Goal: Task Accomplishment & Management: Use online tool/utility

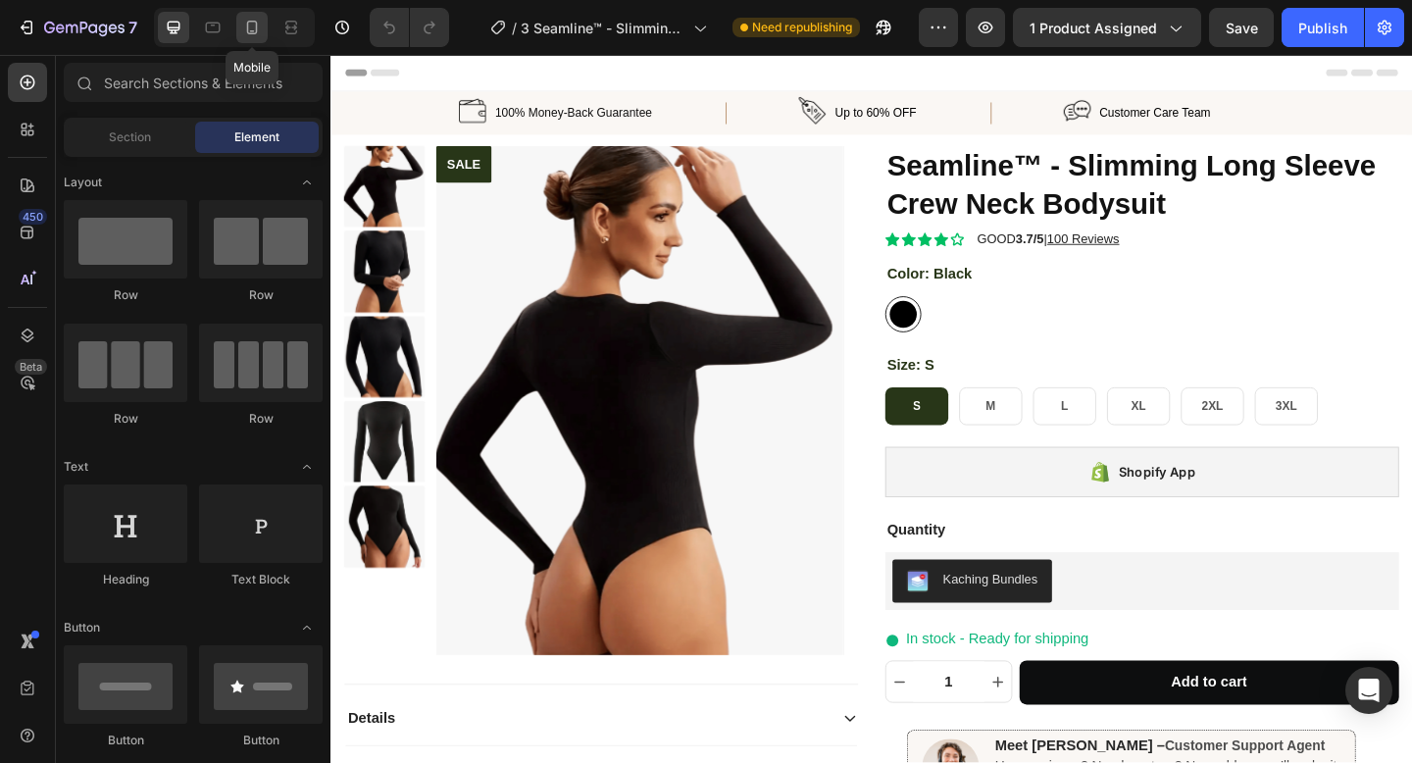
click at [254, 40] on div at bounding box center [251, 27] width 31 height 31
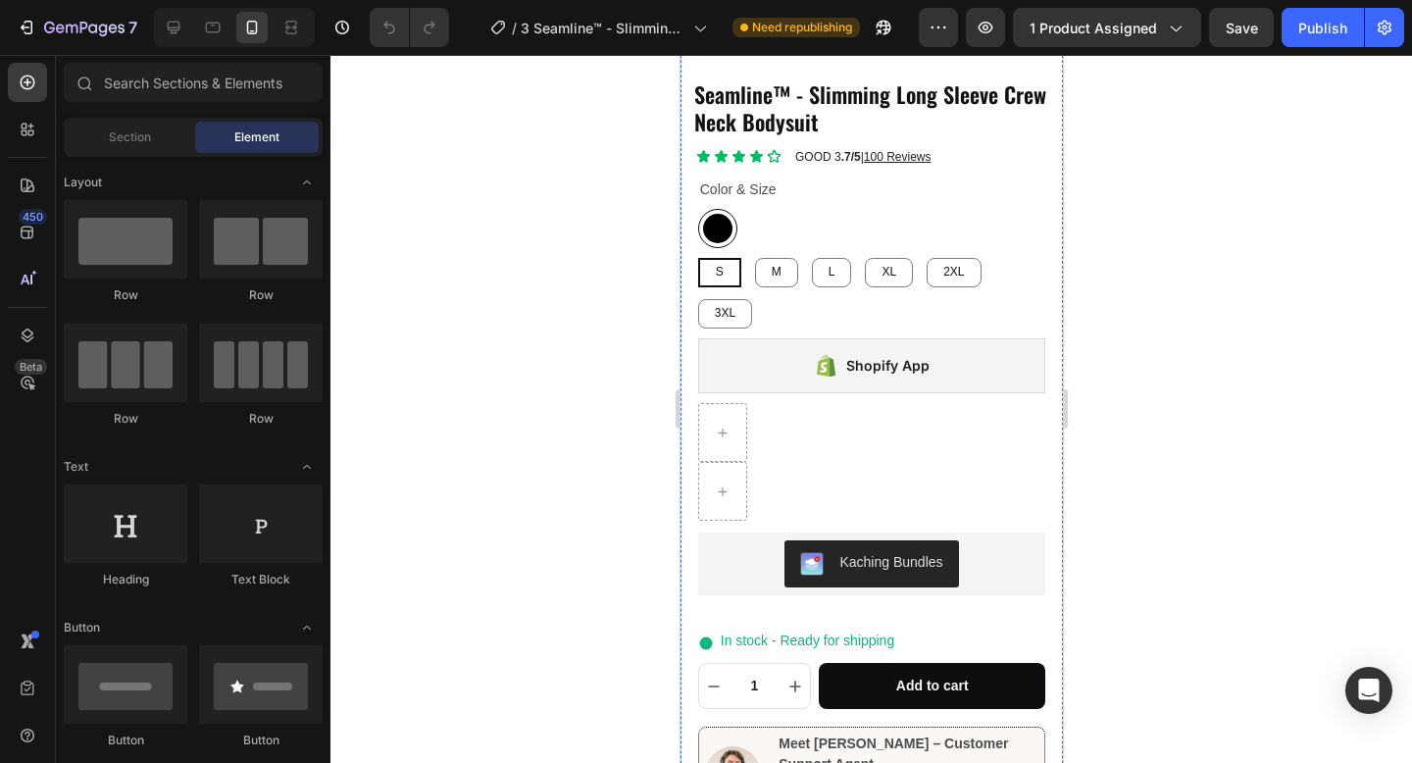
scroll to position [725, 0]
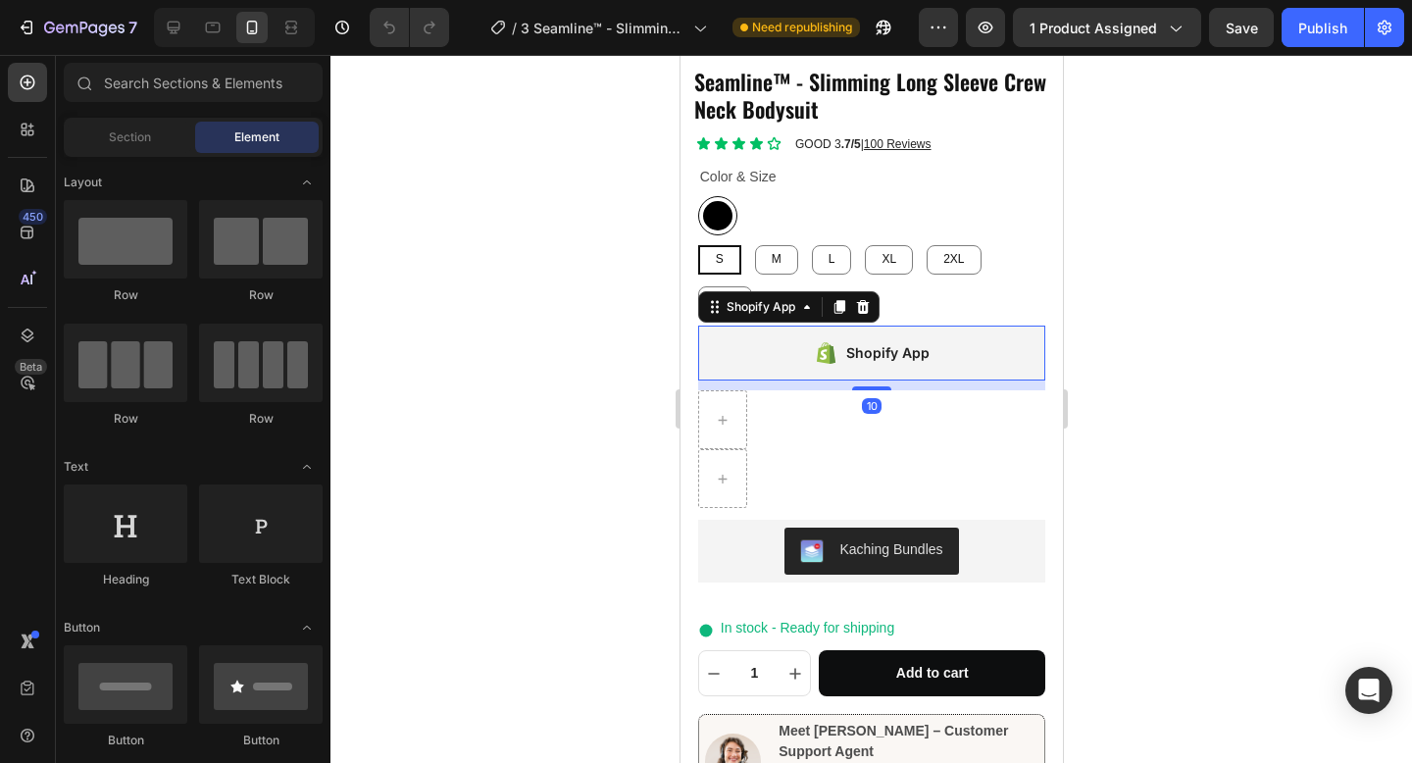
click at [829, 349] on icon at bounding box center [831, 355] width 6 height 20
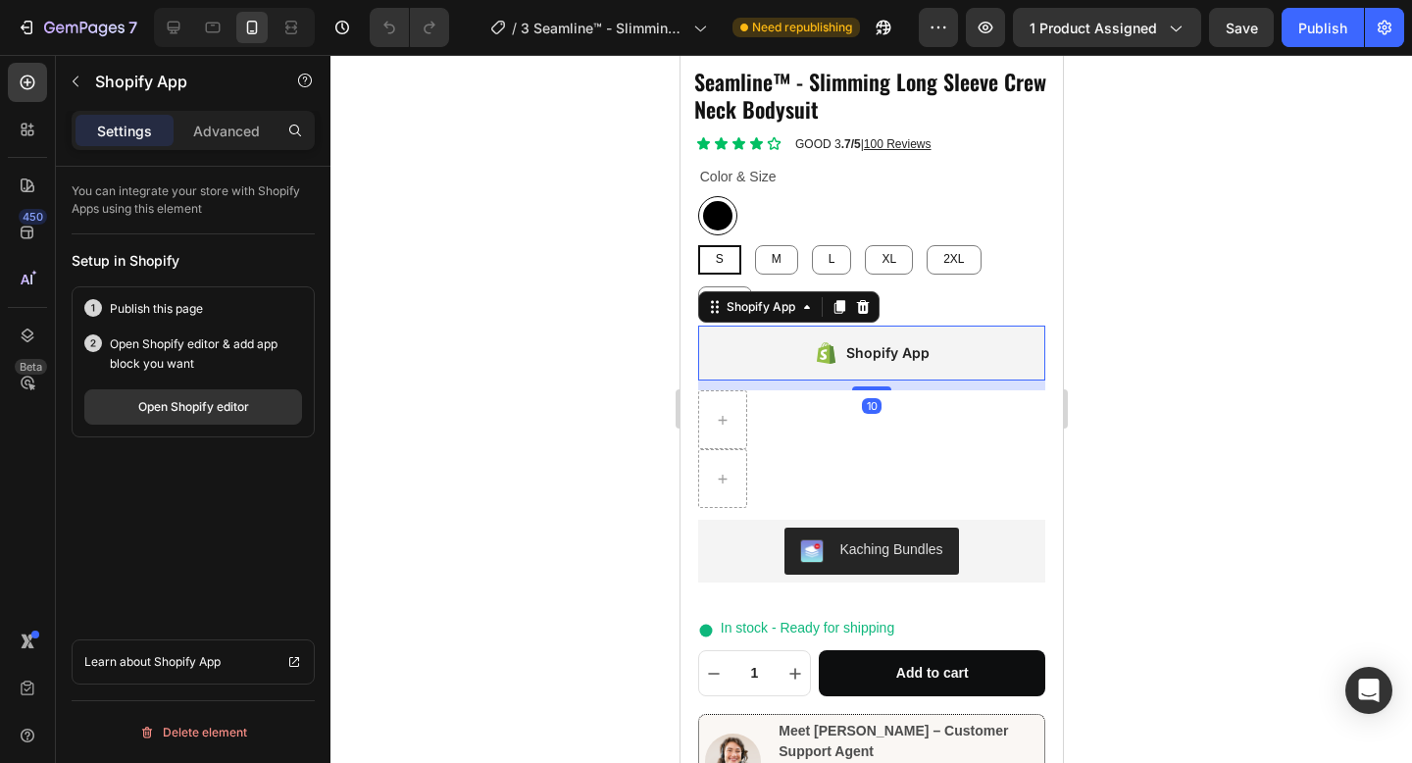
click at [866, 310] on icon at bounding box center [861, 307] width 13 height 14
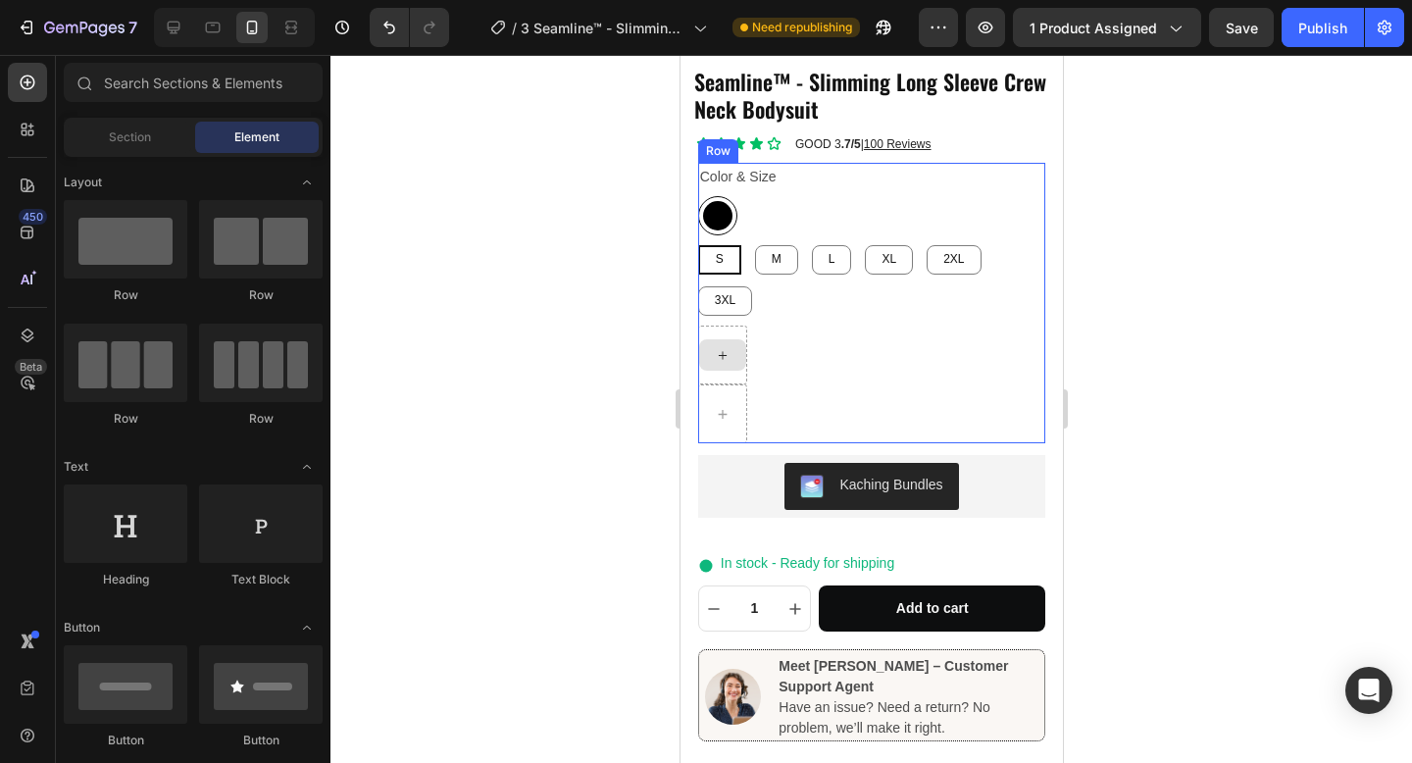
click at [727, 362] on icon at bounding box center [722, 355] width 16 height 17
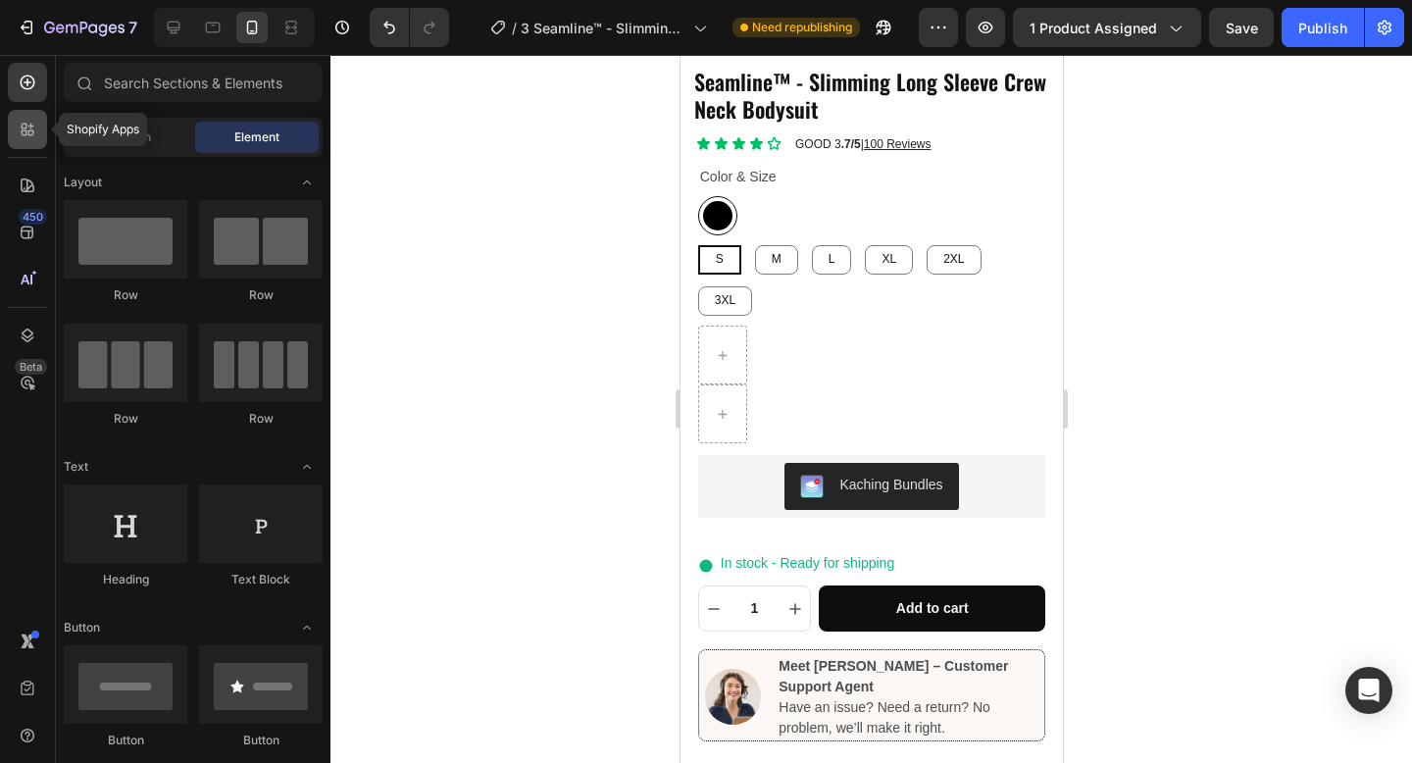
click at [27, 142] on div at bounding box center [27, 129] width 39 height 39
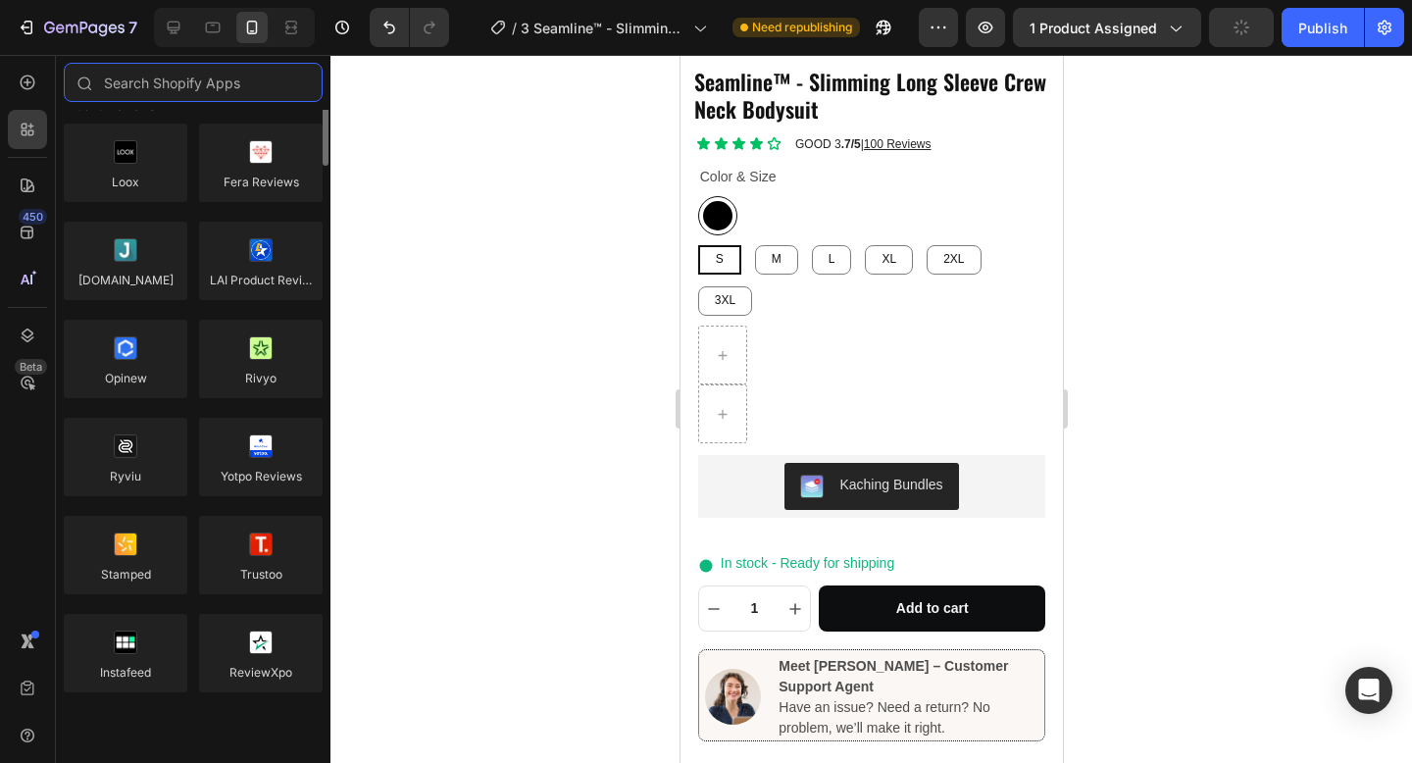
scroll to position [25, 0]
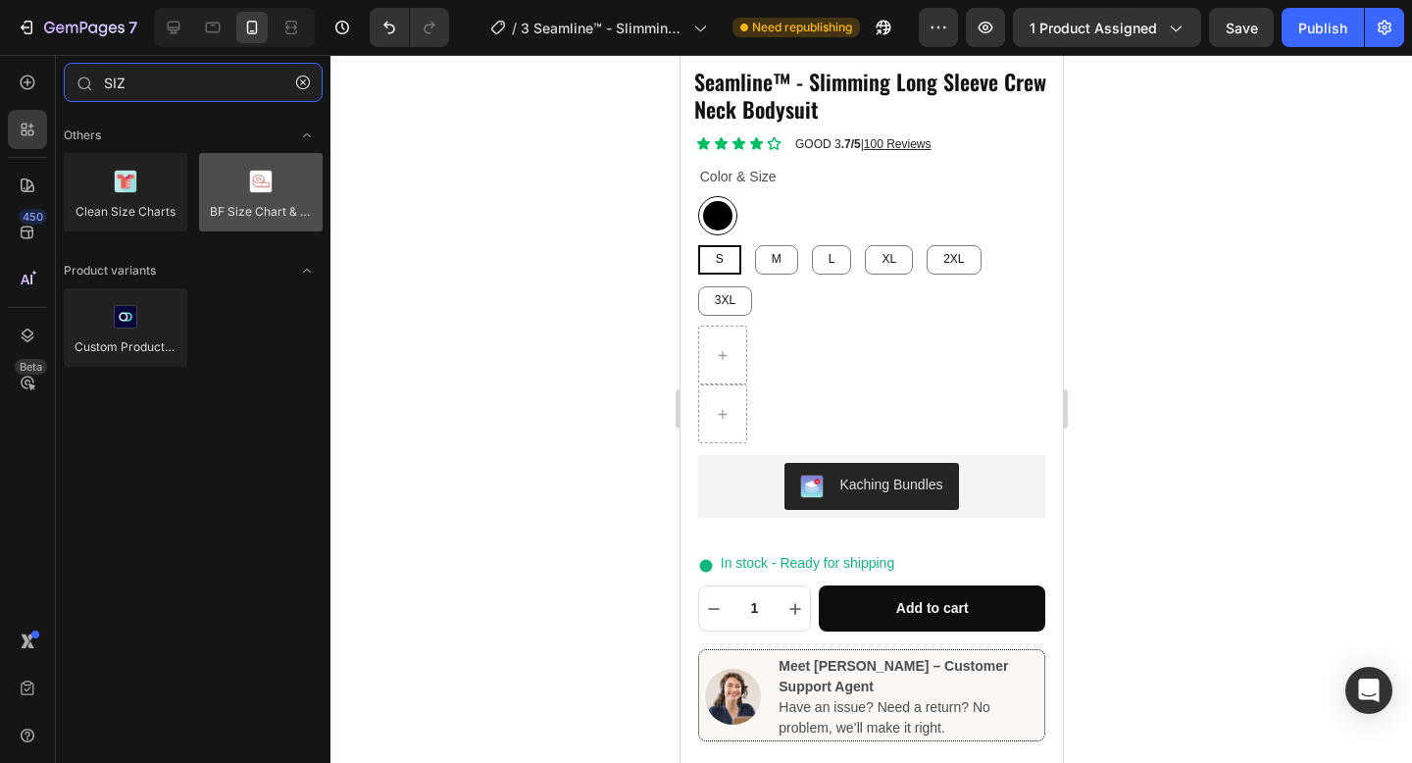
type input "SIZ"
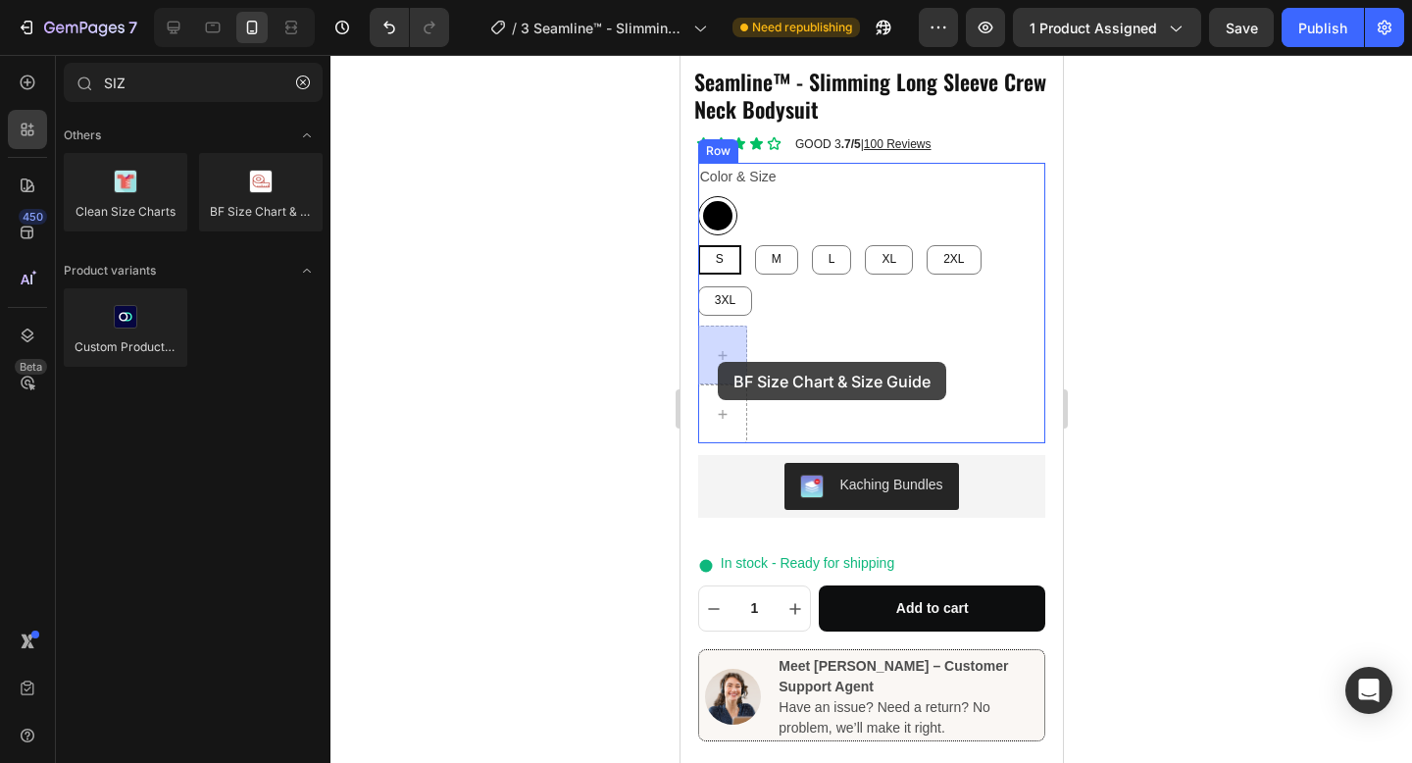
drag, startPoint x: 916, startPoint y: 275, endPoint x: 717, endPoint y: 362, distance: 217.3
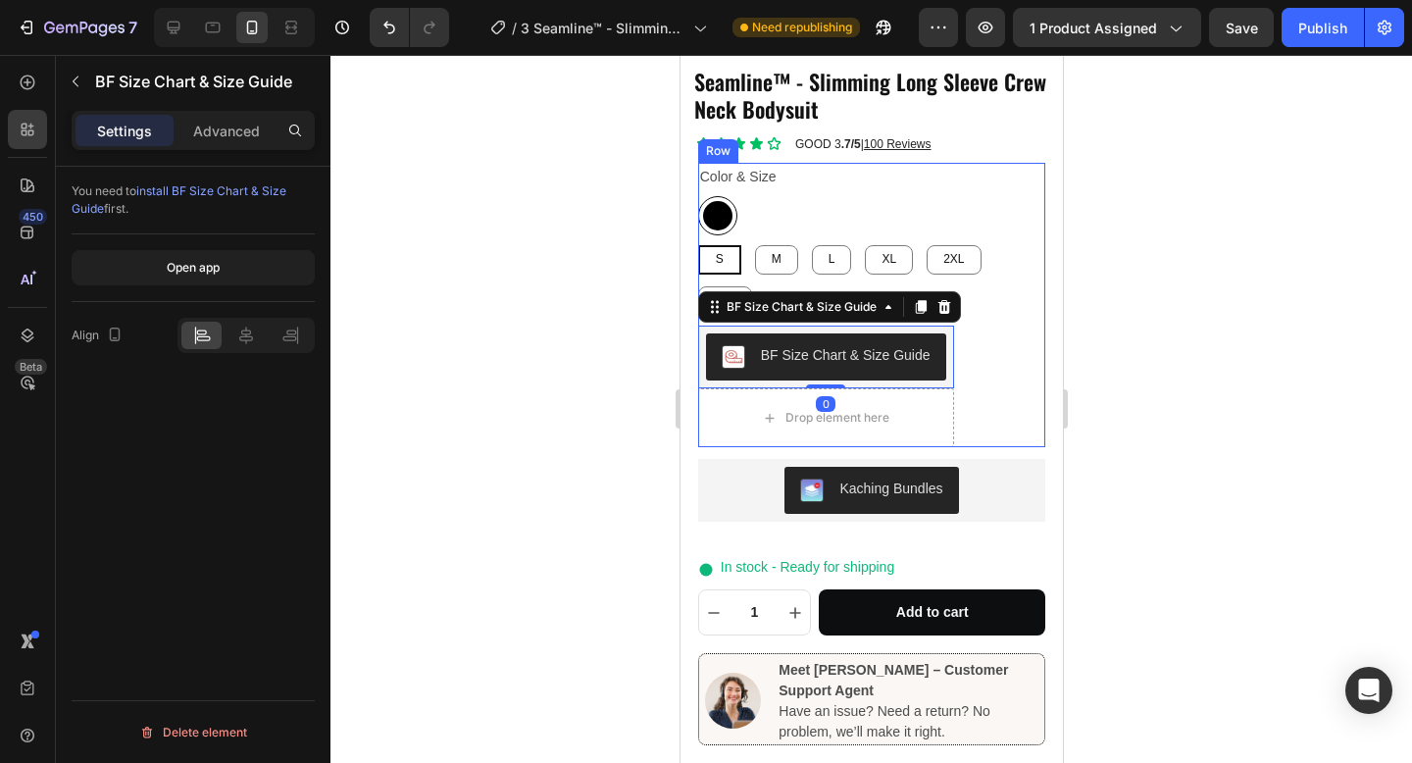
click at [961, 424] on div "BF Size Chart & Size Guide BF Size Chart & Size Guide 0 Drop element here Row" at bounding box center [871, 386] width 348 height 122
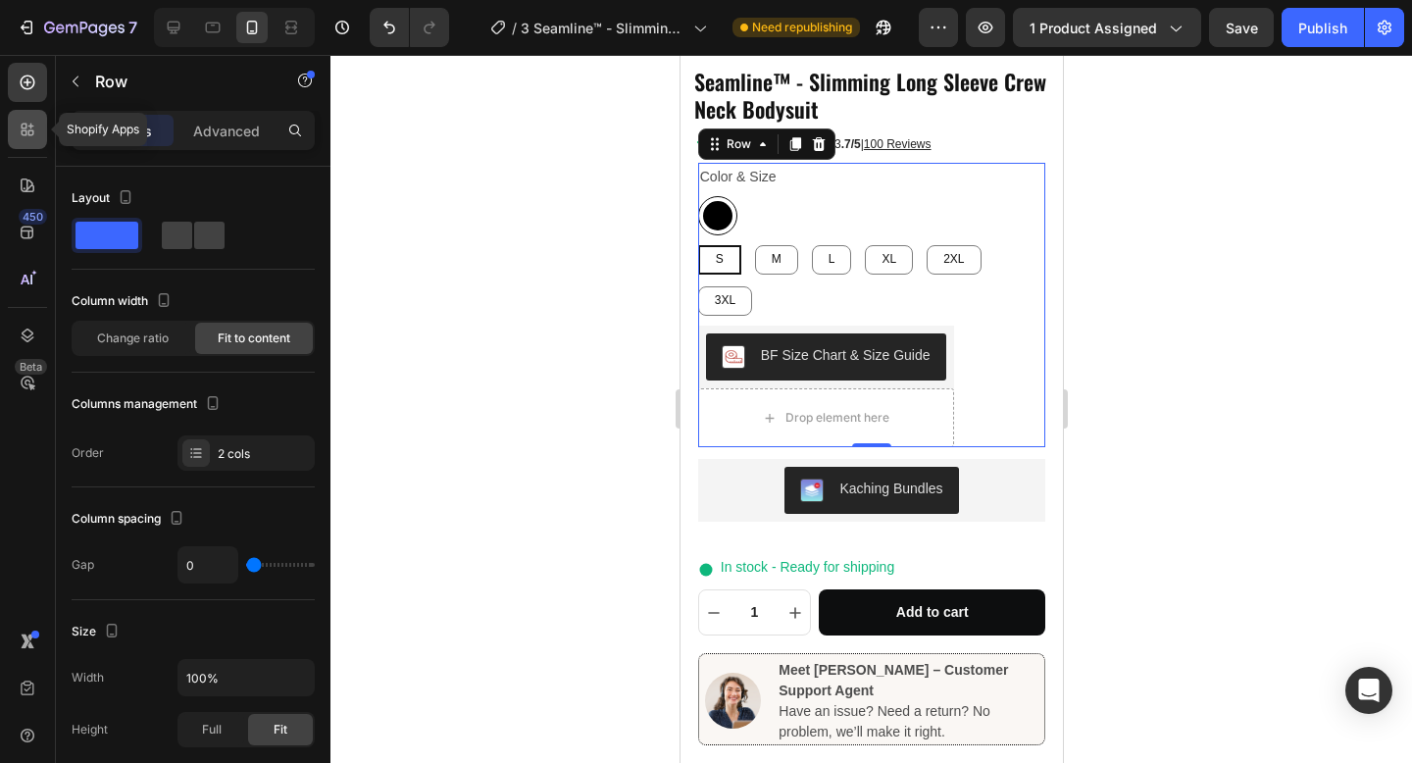
click at [25, 147] on div at bounding box center [27, 129] width 39 height 39
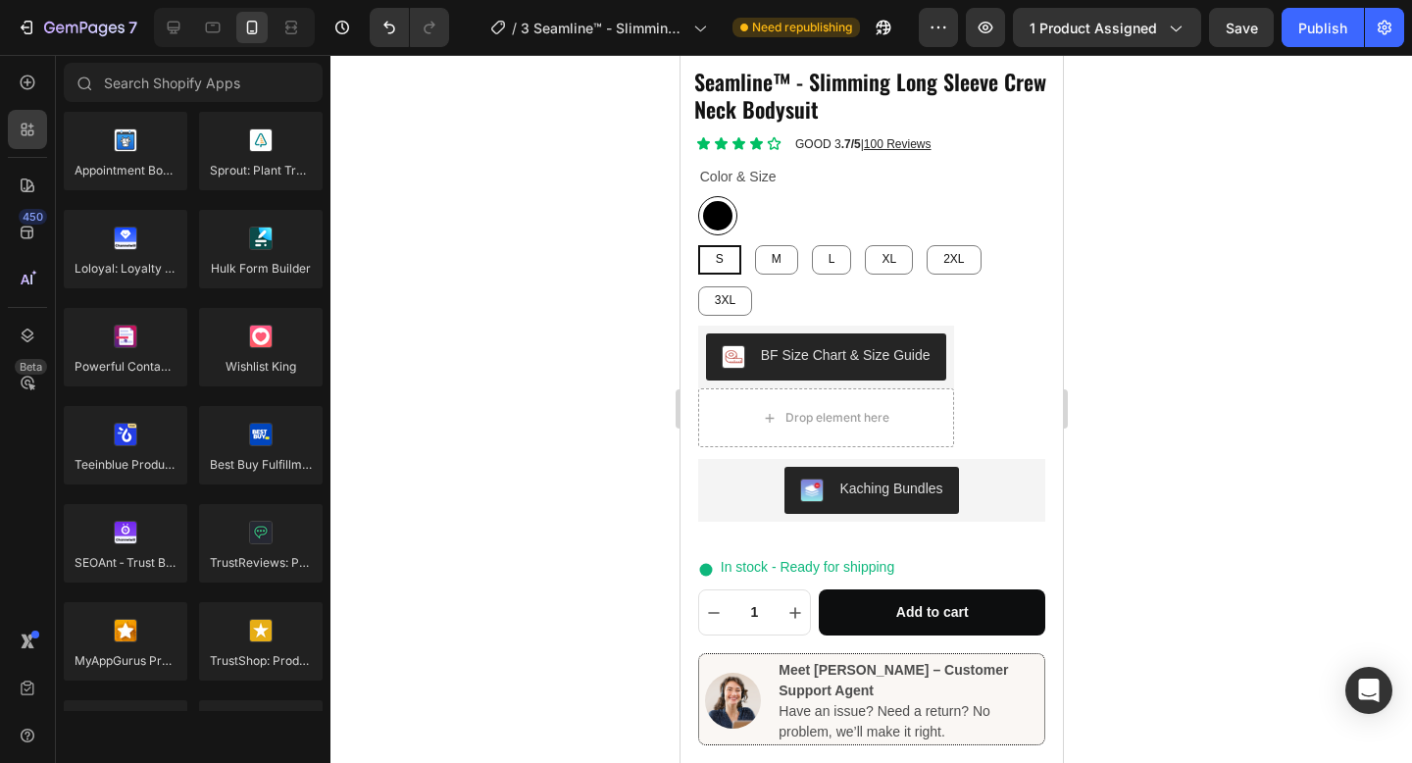
scroll to position [5597, 0]
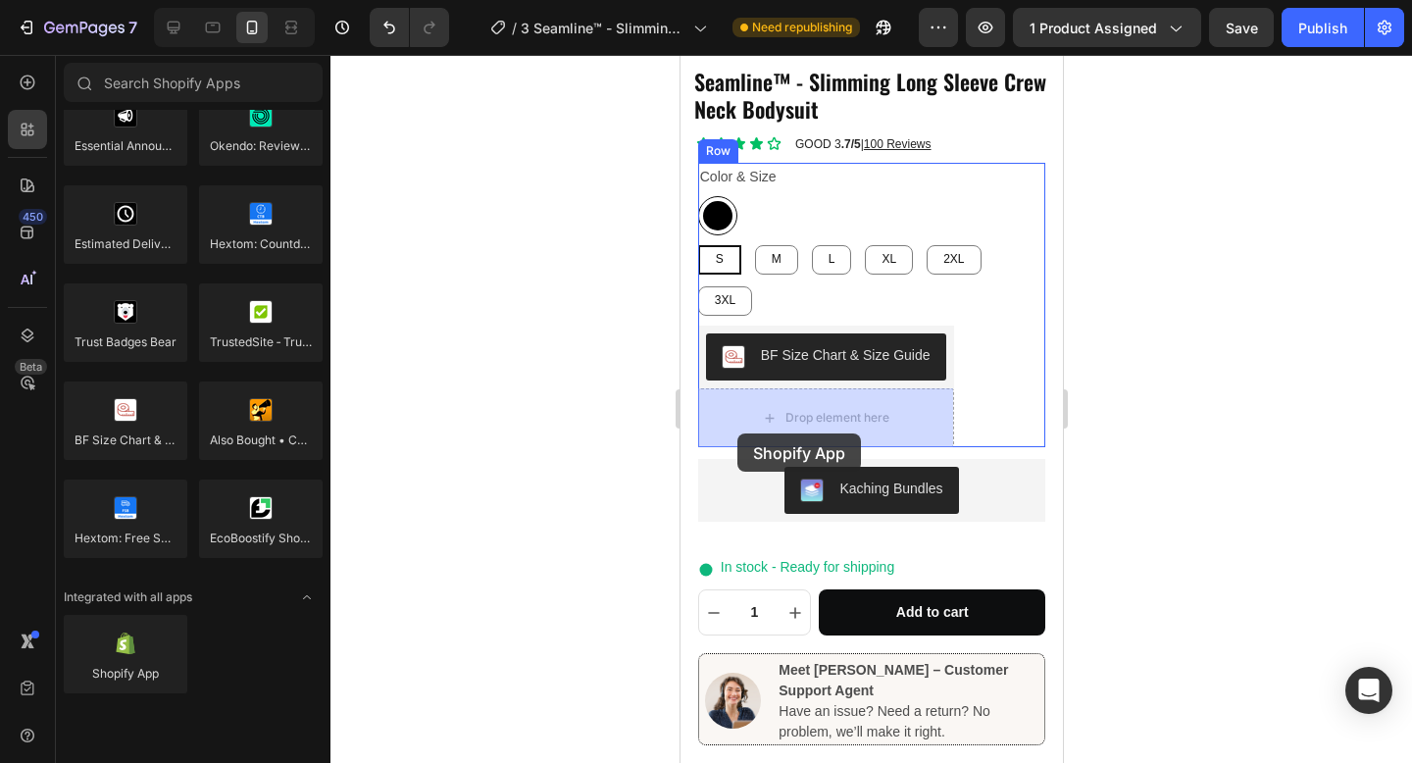
drag, startPoint x: 803, startPoint y: 710, endPoint x: 736, endPoint y: 433, distance: 284.4
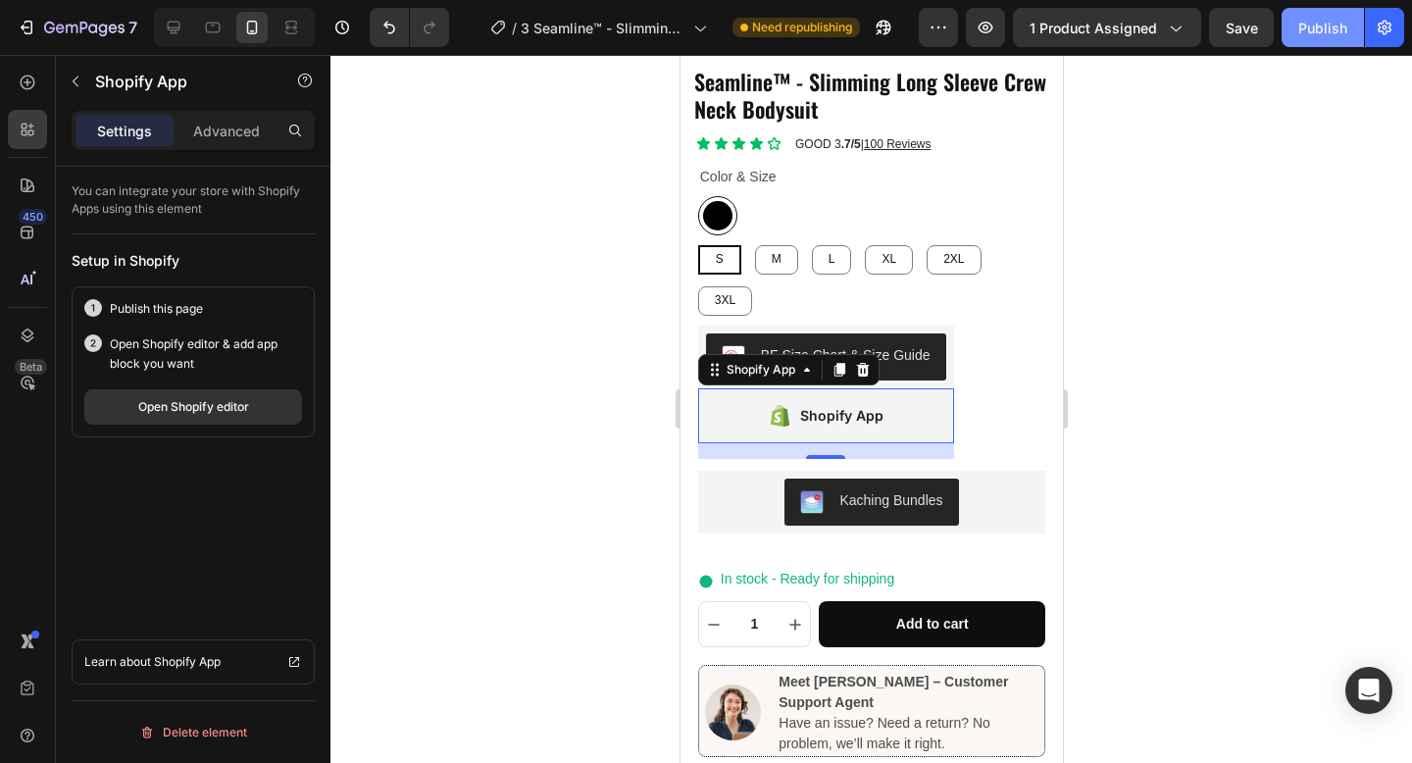
click at [1319, 34] on div "Publish" at bounding box center [1322, 28] width 49 height 21
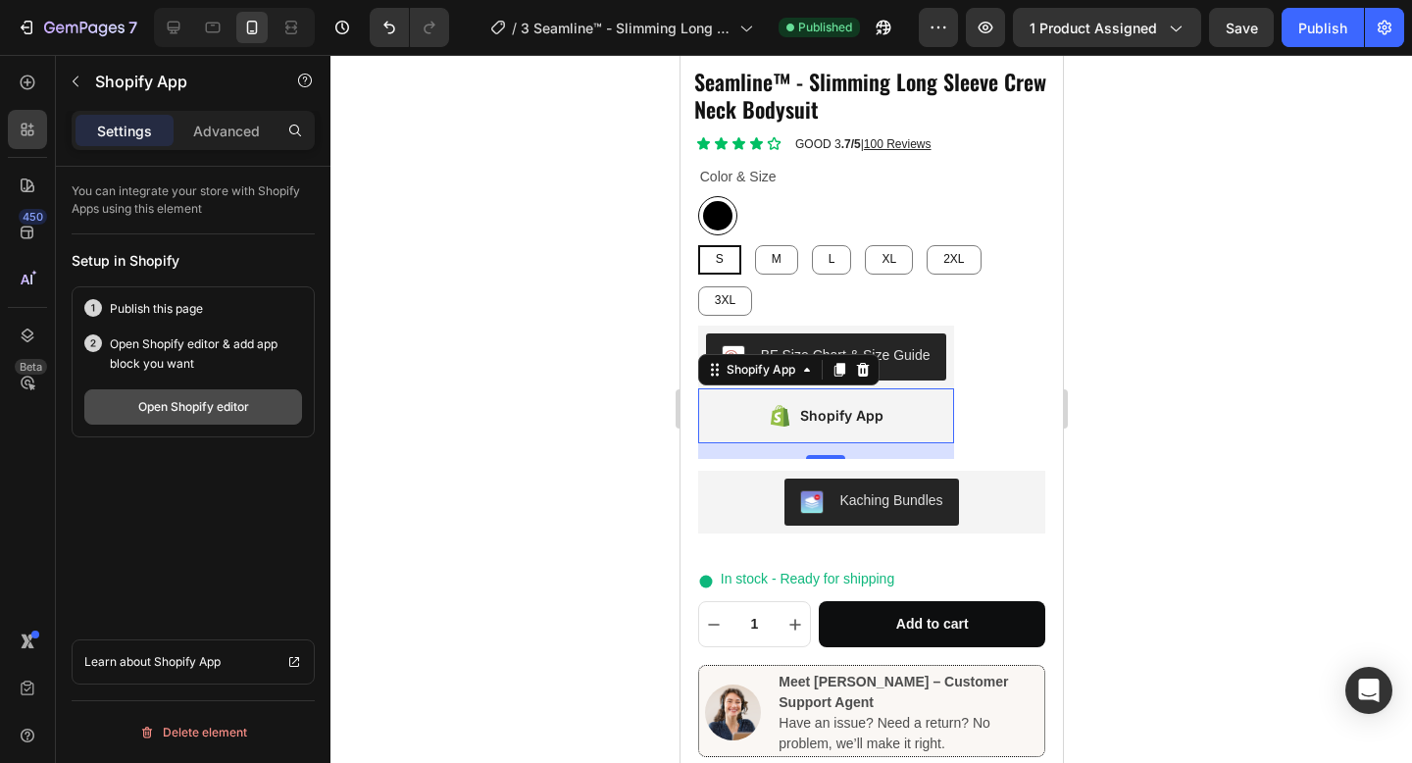
click at [195, 420] on button "Open Shopify editor" at bounding box center [193, 406] width 218 height 35
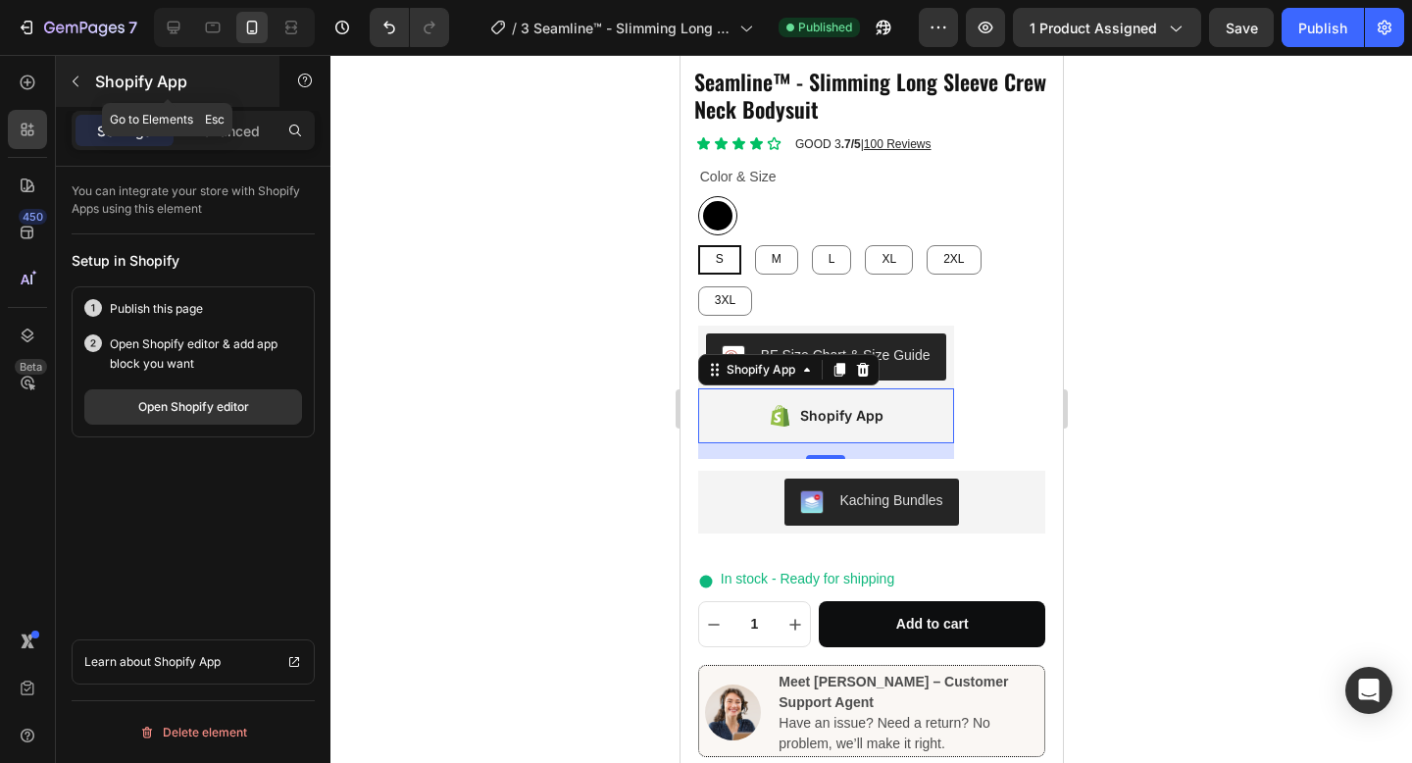
click at [78, 77] on icon "button" at bounding box center [76, 82] width 16 height 16
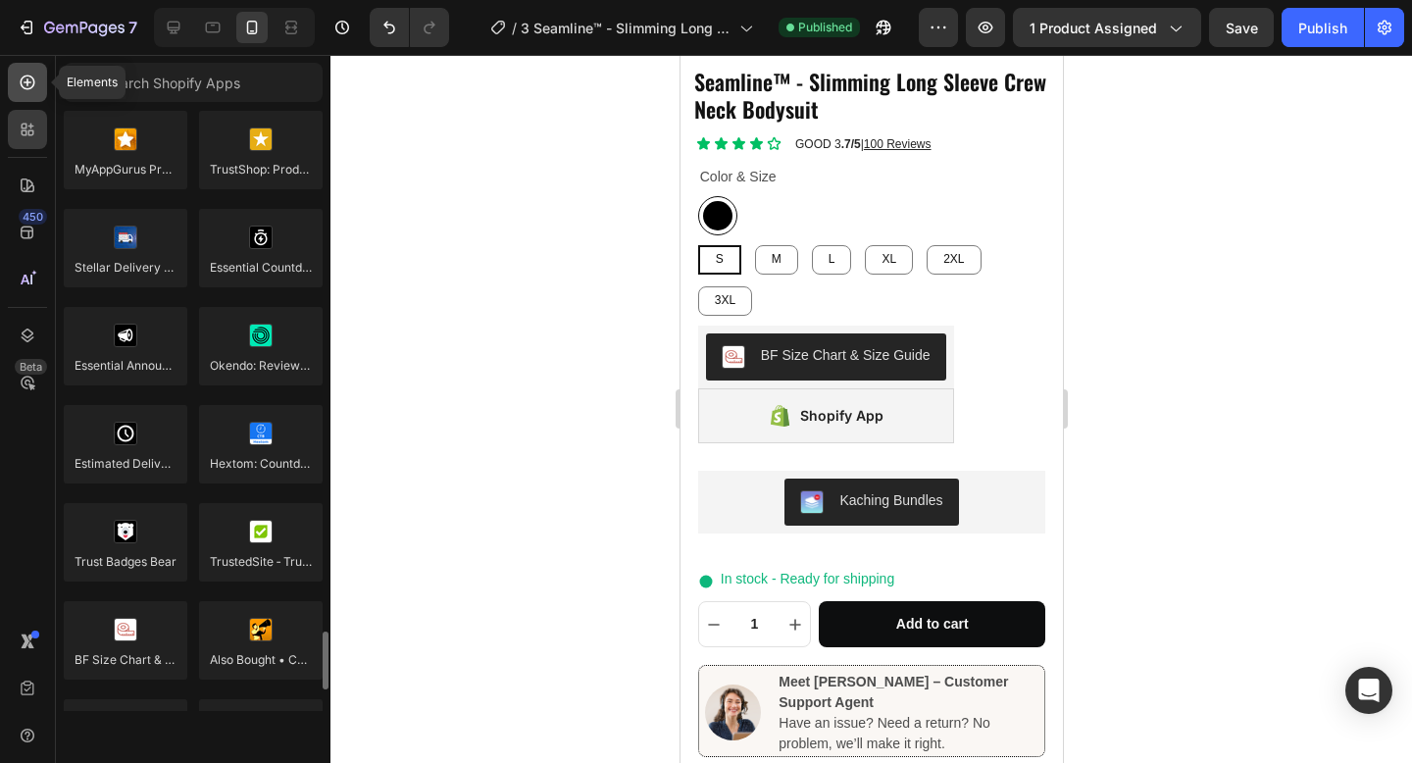
click at [31, 80] on icon at bounding box center [28, 83] width 20 height 20
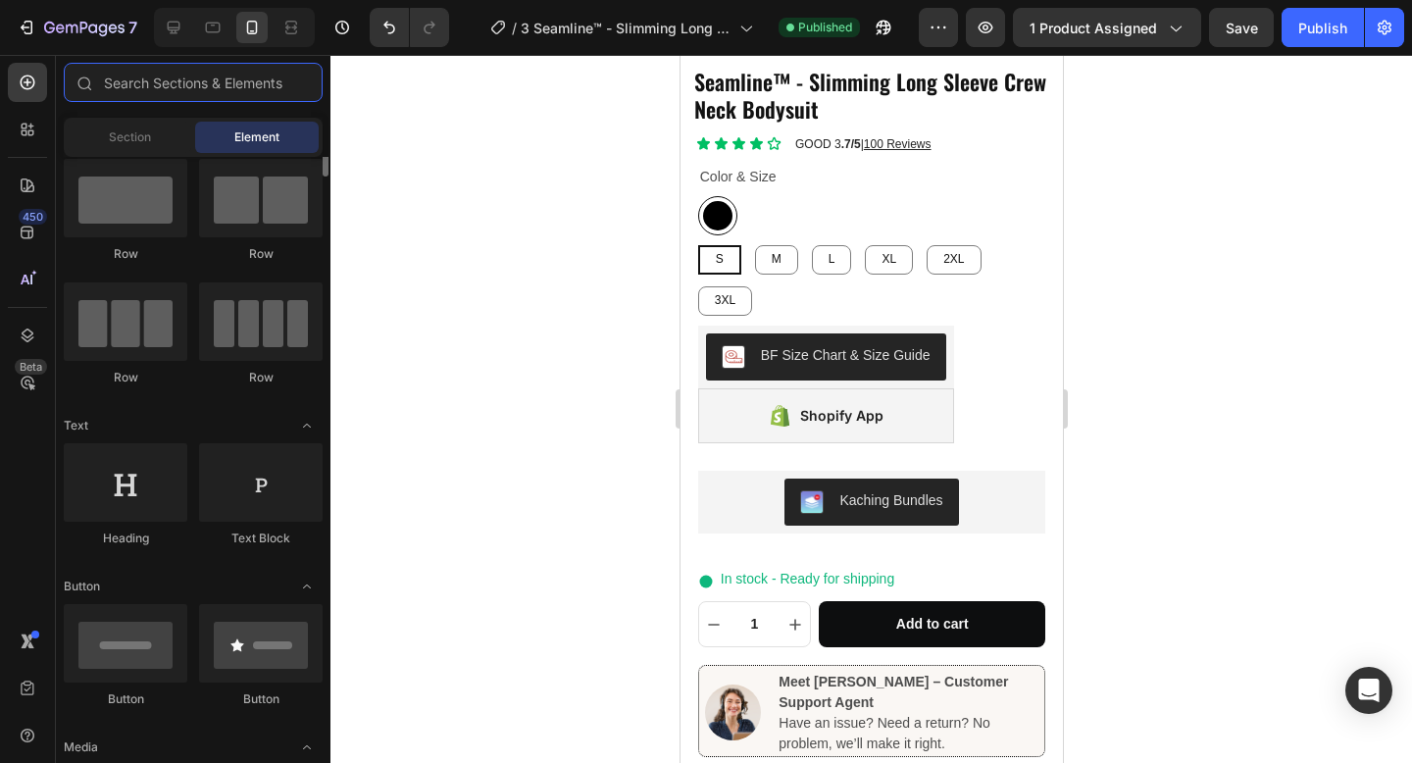
scroll to position [0, 0]
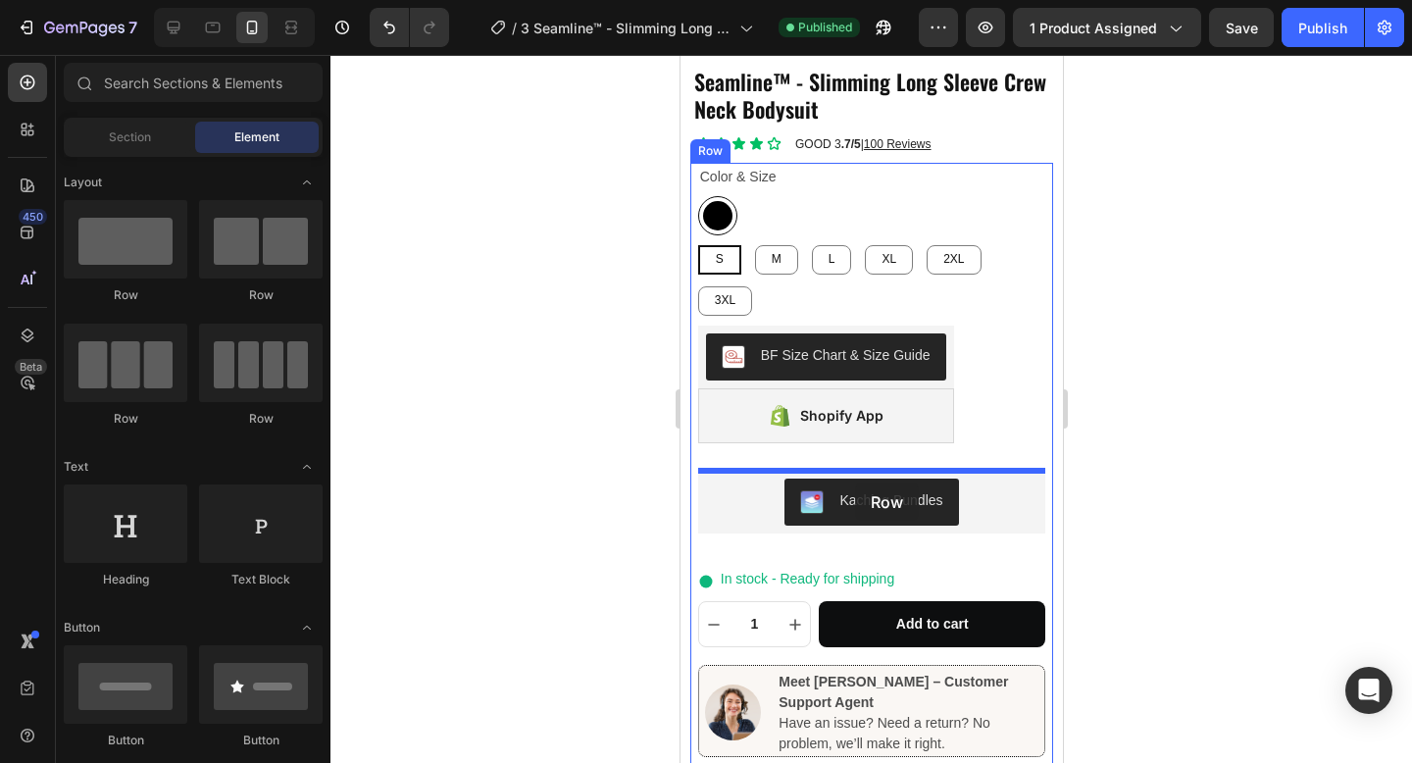
drag, startPoint x: 809, startPoint y: 314, endPoint x: 854, endPoint y: 482, distance: 174.6
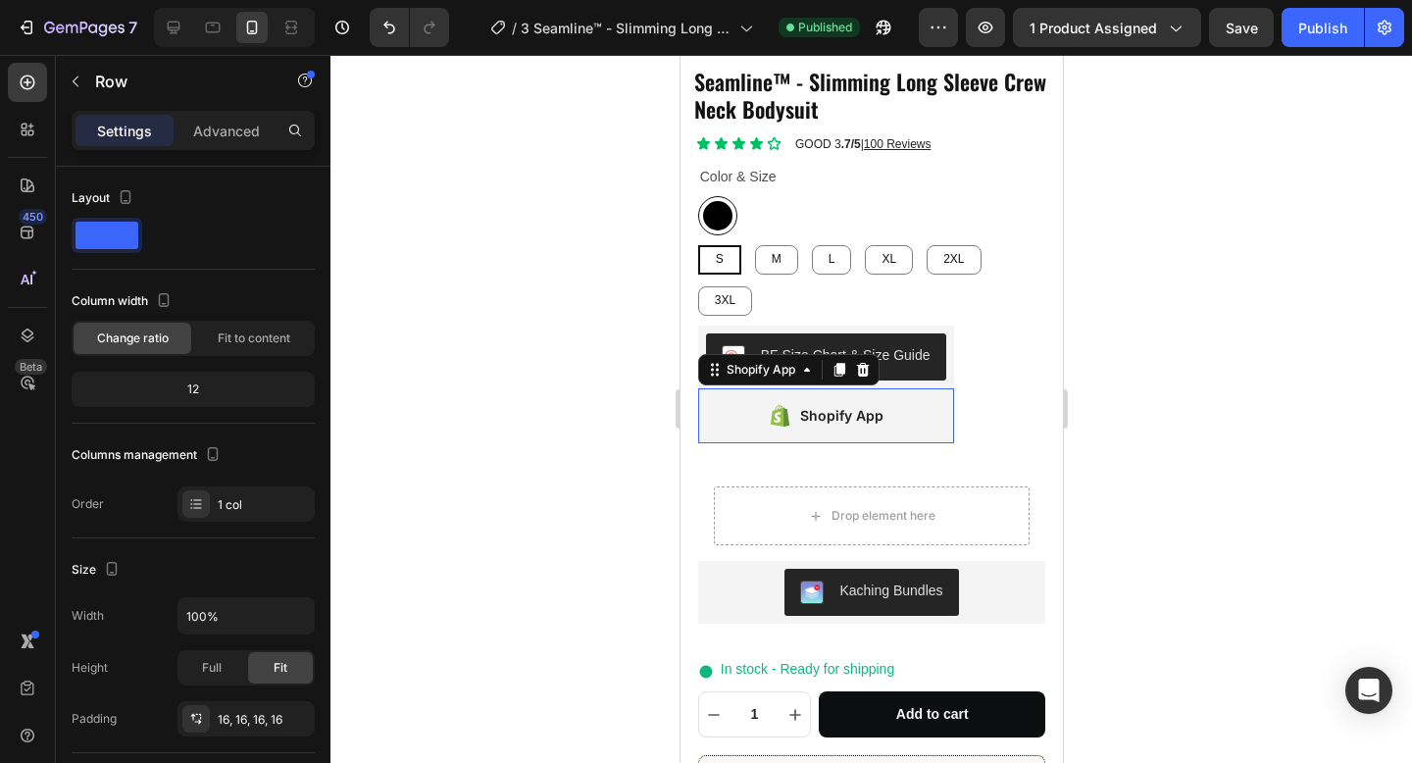
click at [825, 400] on div "Shopify App" at bounding box center [825, 415] width 256 height 55
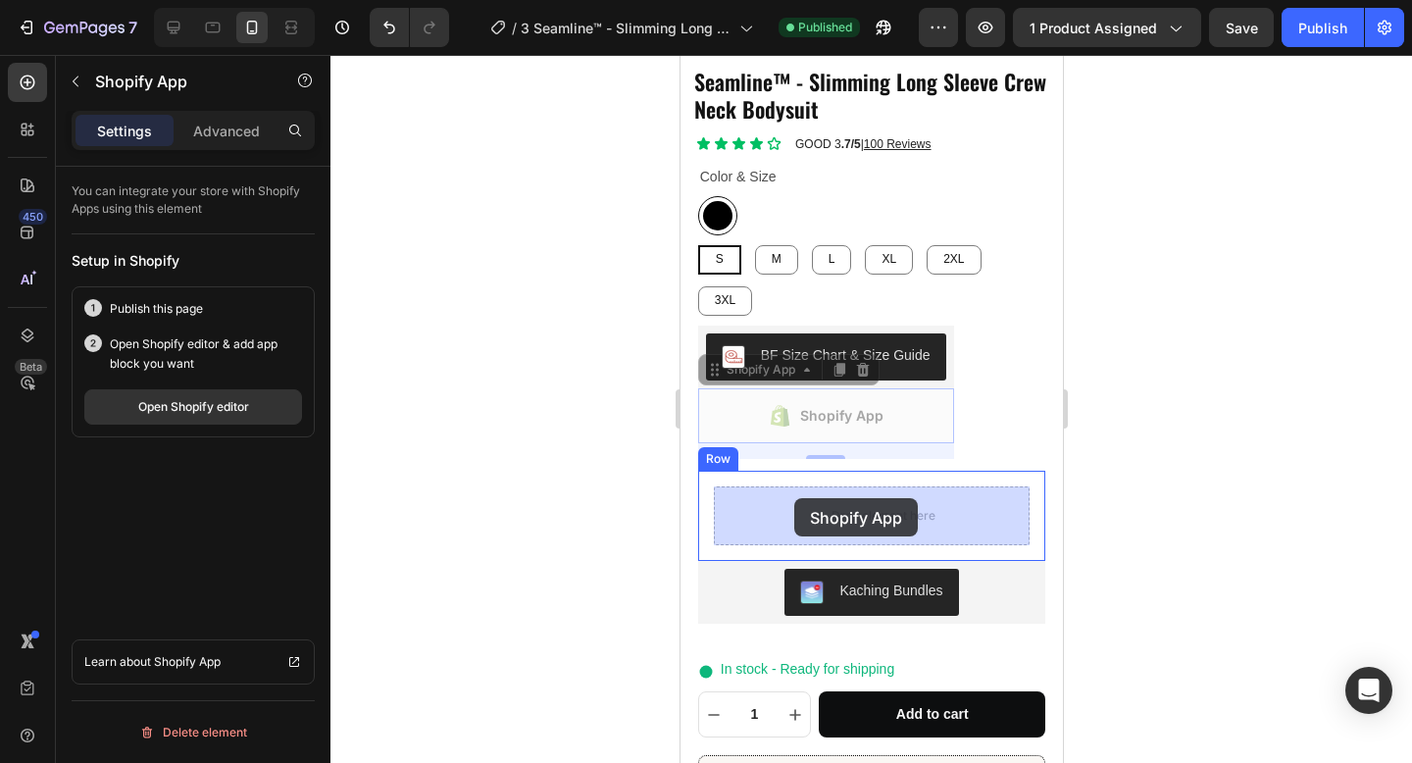
drag, startPoint x: 715, startPoint y: 373, endPoint x: 793, endPoint y: 498, distance: 148.0
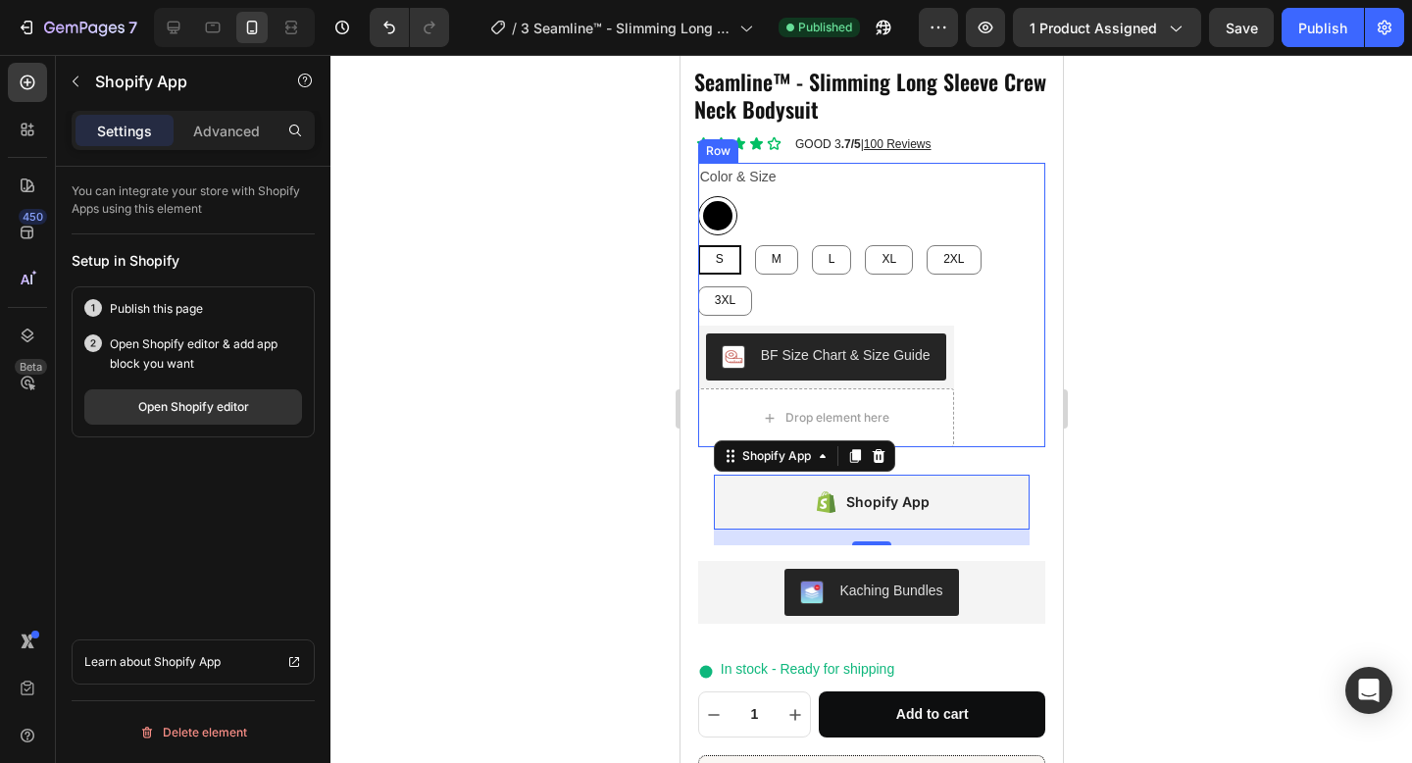
click at [986, 401] on div "BF Size Chart & Size Guide BF Size Chart & Size Guide Drop element here Row" at bounding box center [871, 386] width 348 height 122
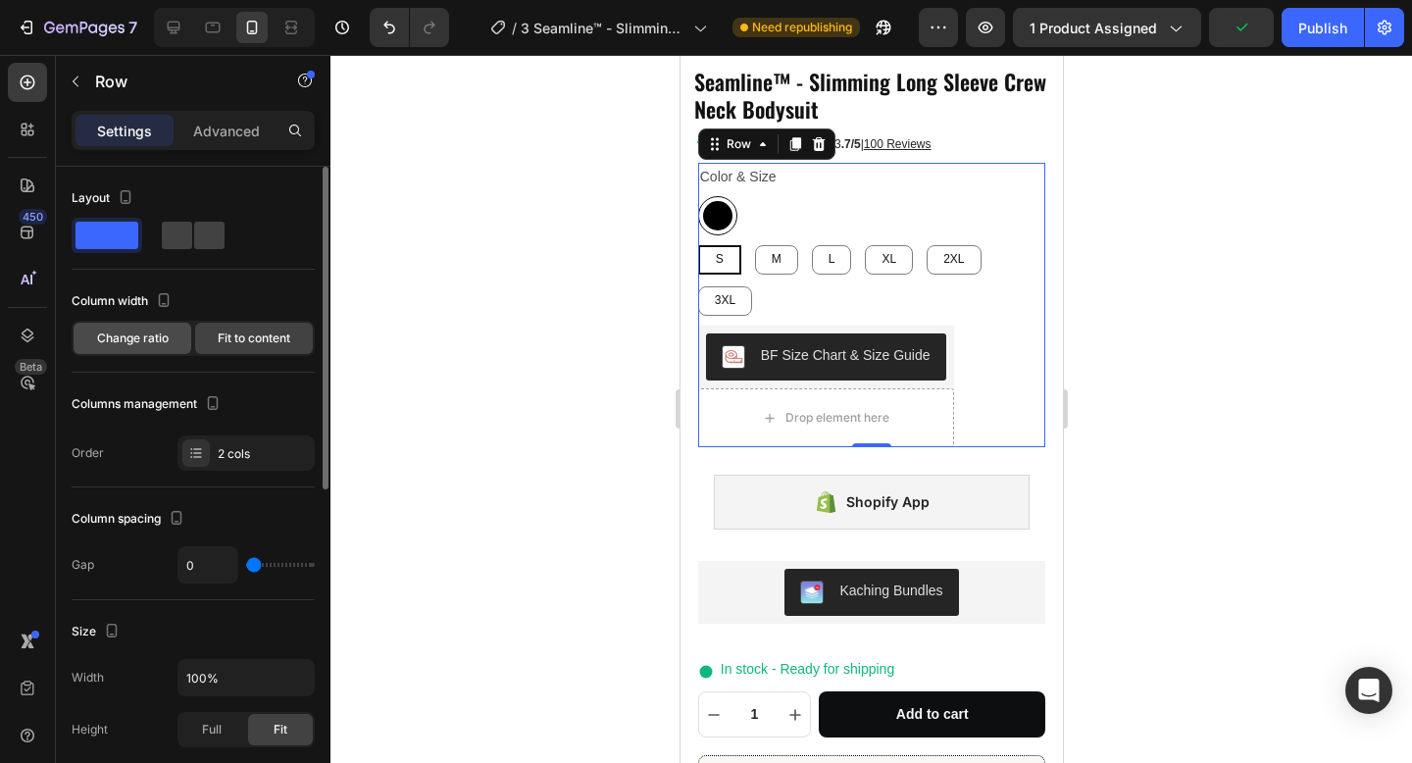
click at [134, 346] on span "Change ratio" at bounding box center [133, 338] width 72 height 18
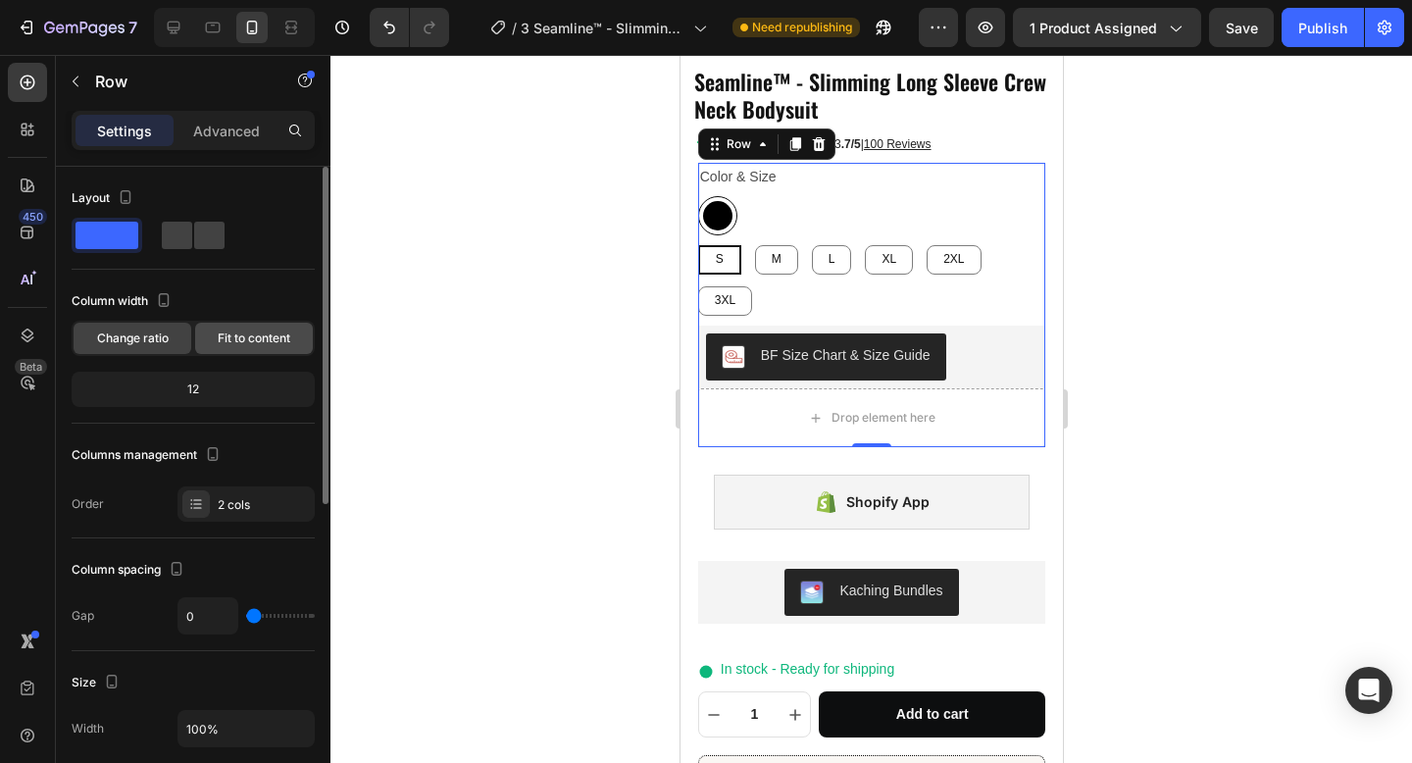
click at [272, 346] on span "Fit to content" at bounding box center [254, 338] width 73 height 18
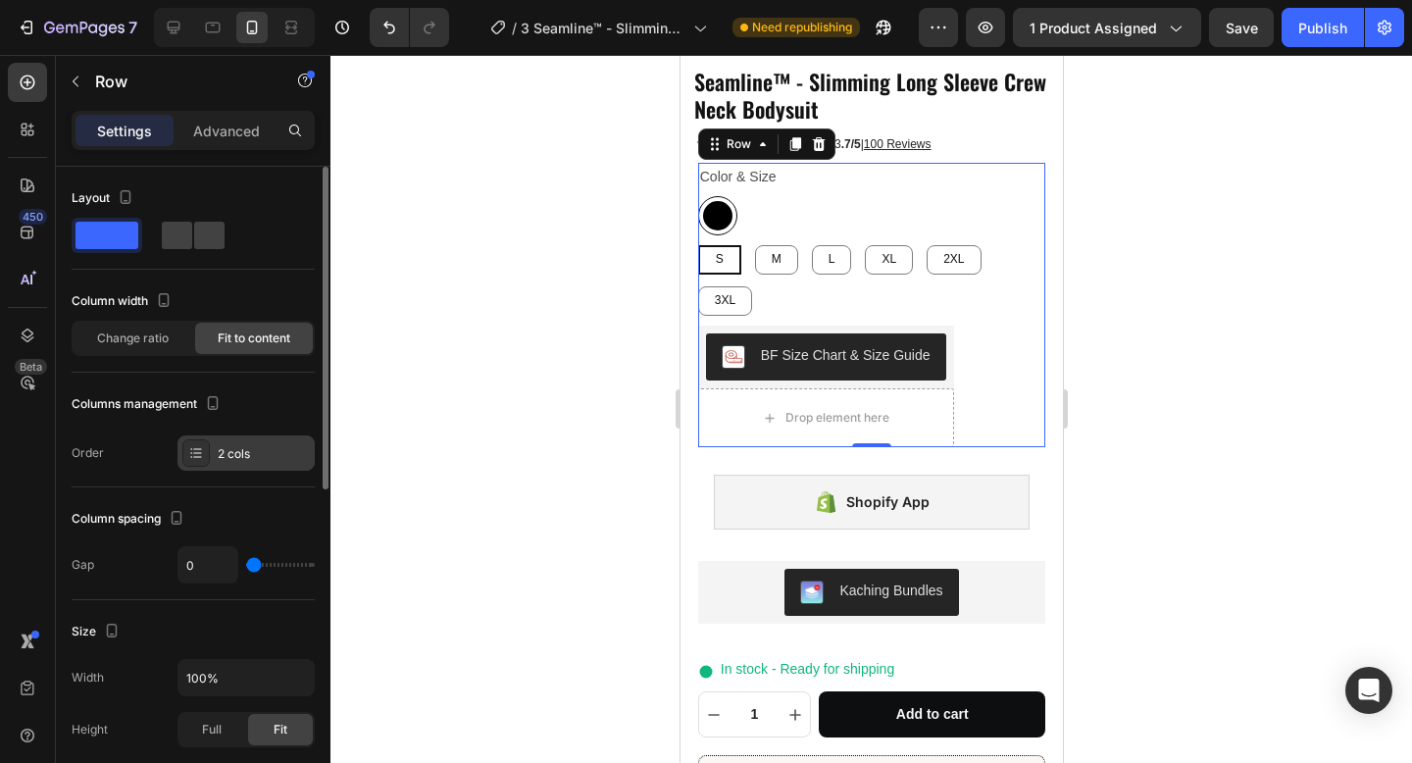
click at [188, 456] on icon at bounding box center [196, 453] width 16 height 16
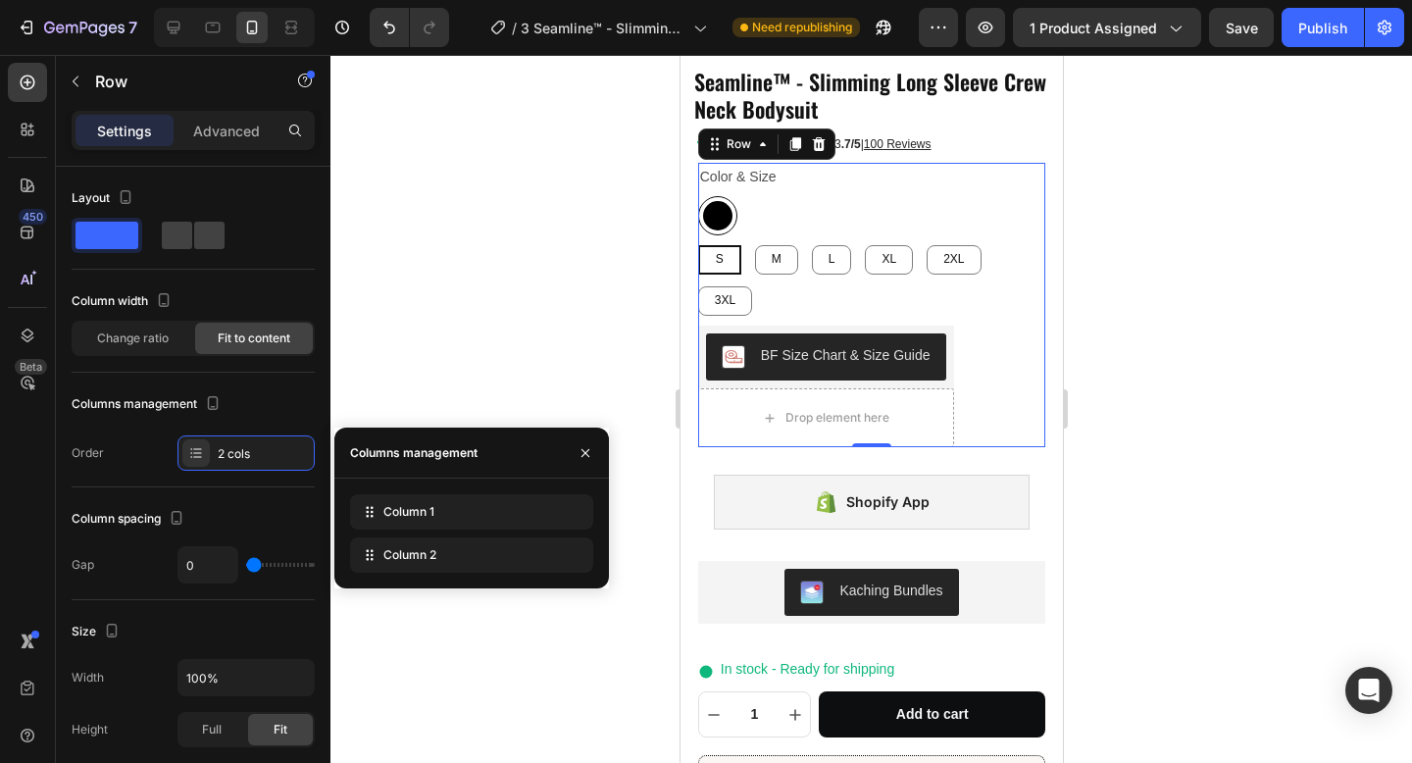
click at [620, 356] on div at bounding box center [870, 409] width 1081 height 708
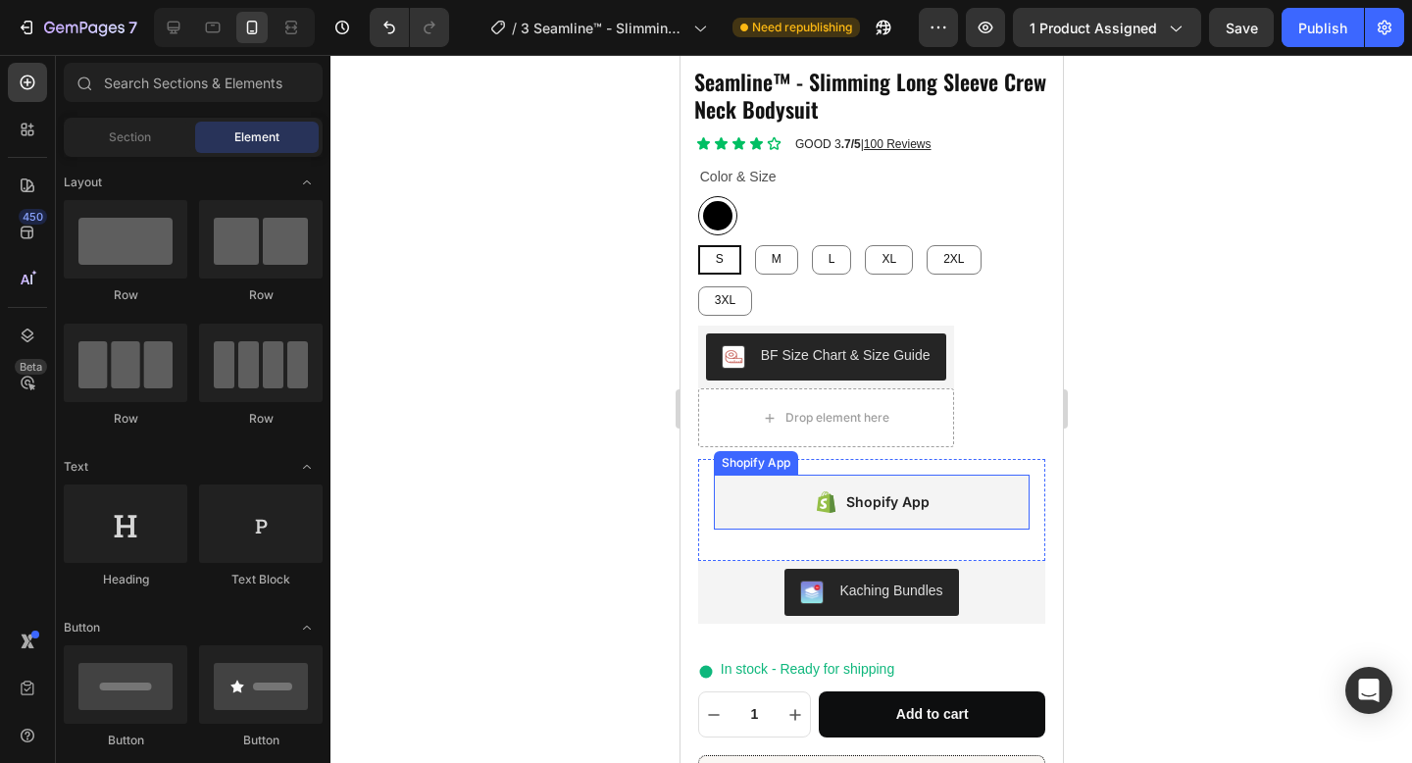
click at [752, 519] on div "Shopify App" at bounding box center [871, 502] width 317 height 55
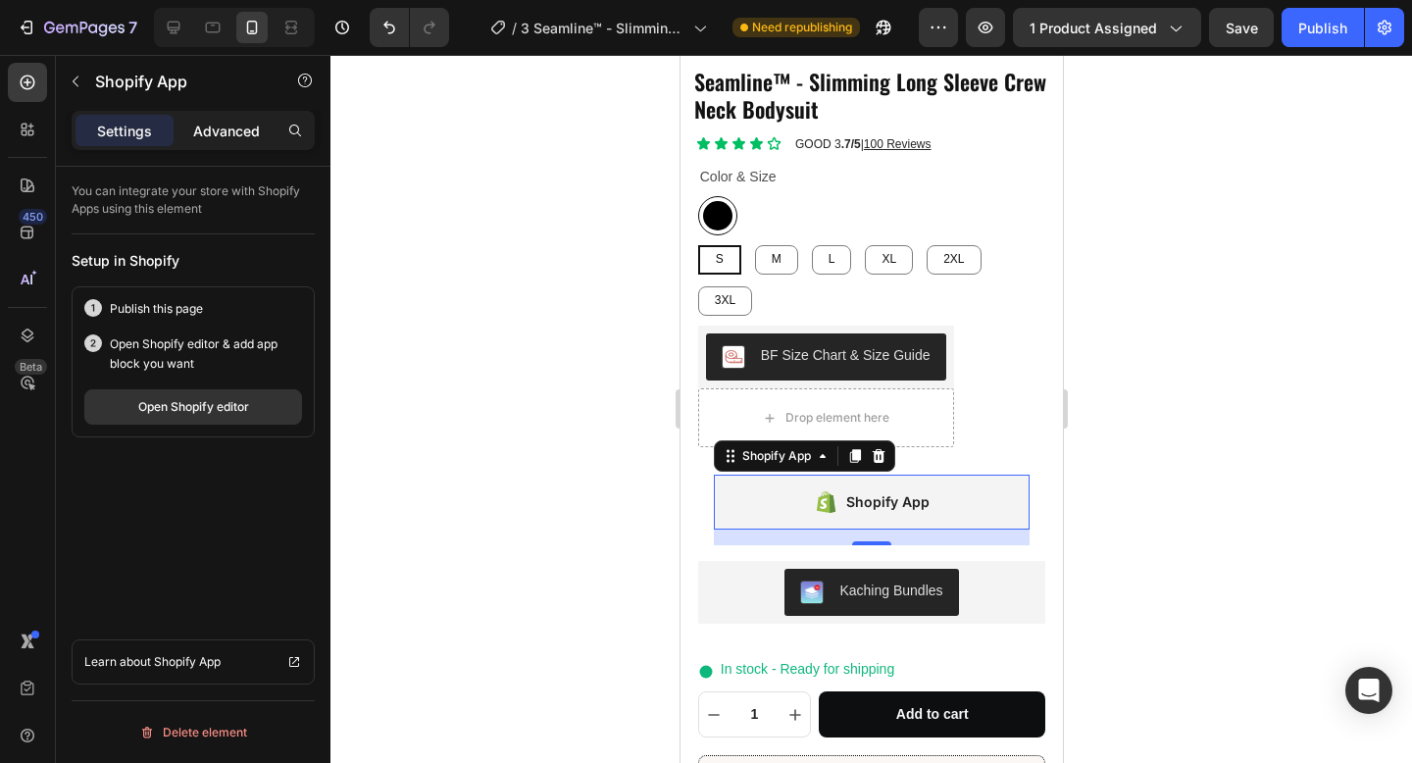
click at [225, 140] on p "Advanced" at bounding box center [226, 131] width 67 height 21
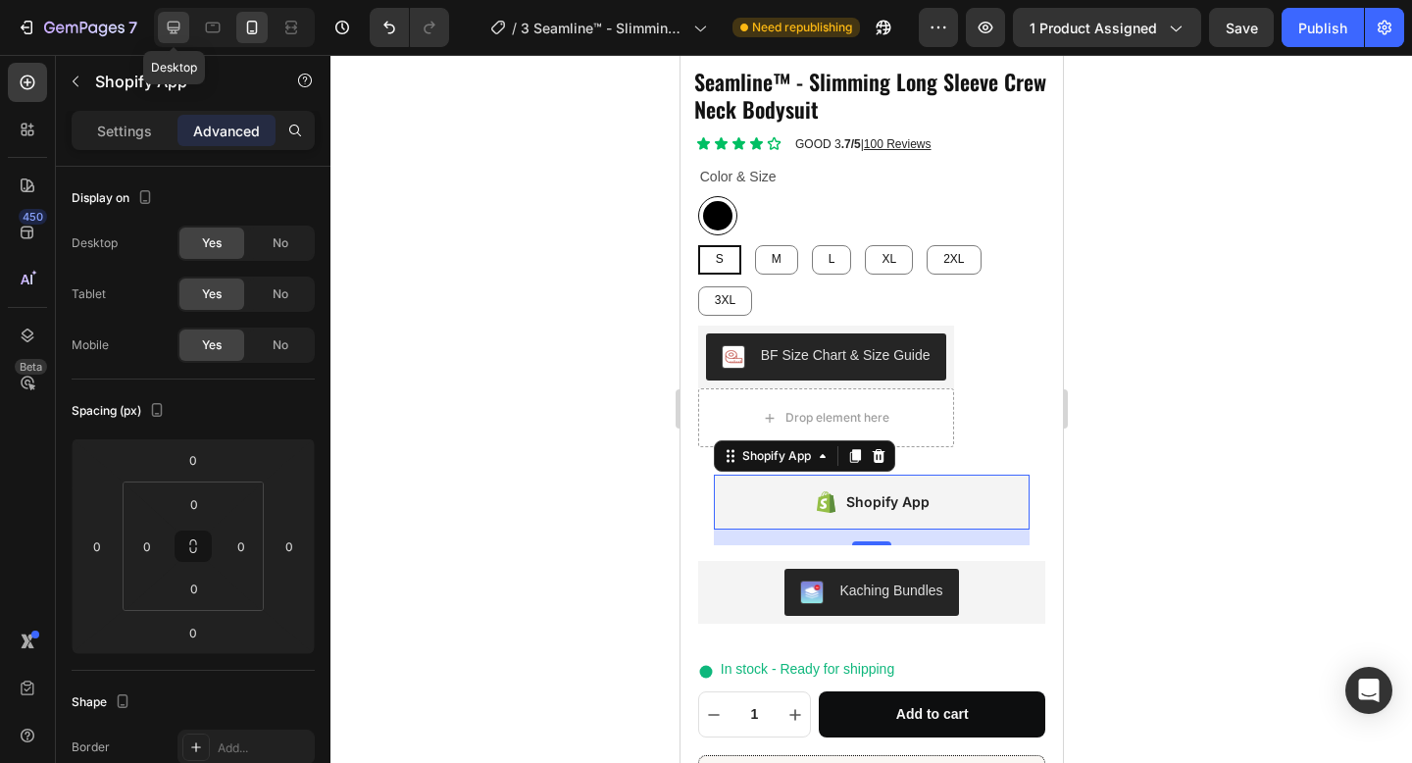
click at [179, 39] on div at bounding box center [173, 27] width 31 height 31
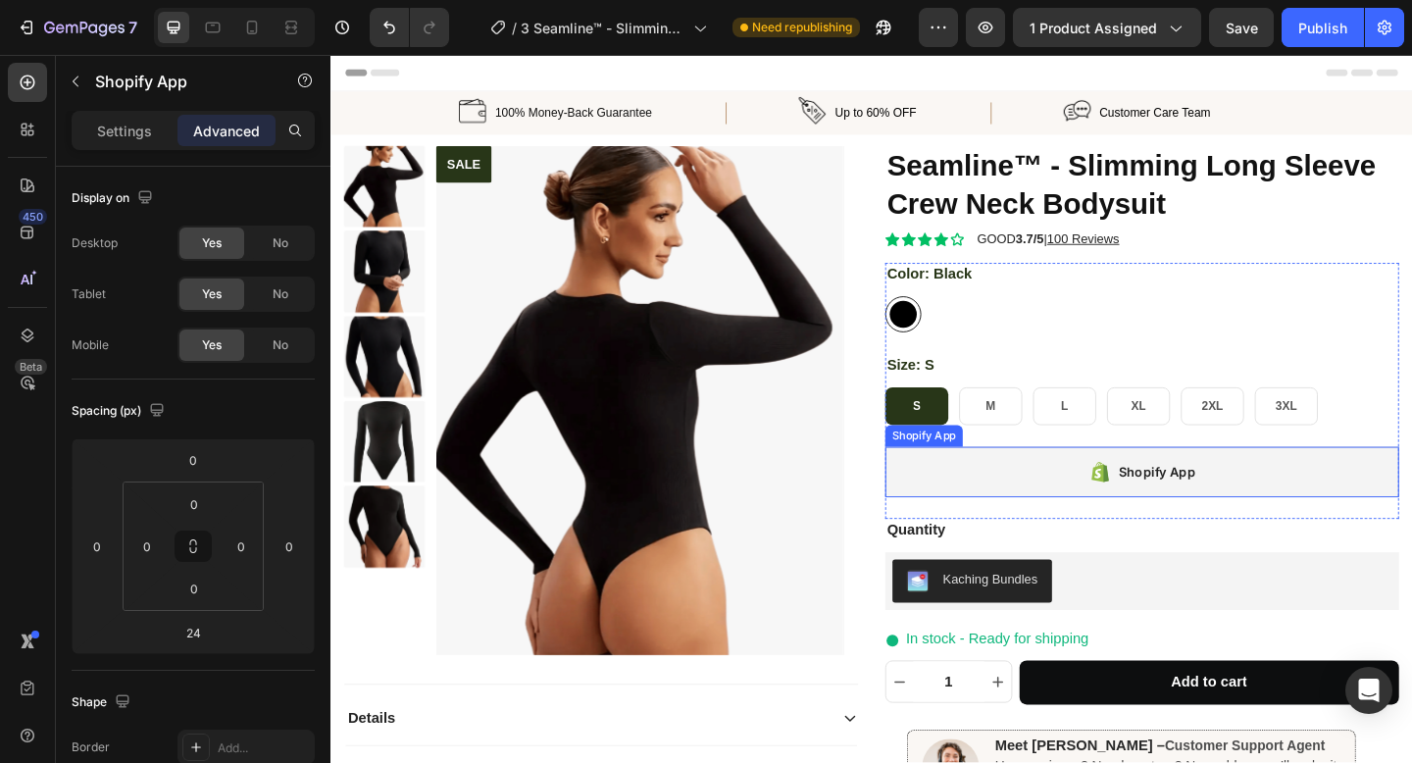
click at [1017, 529] on div "Shopify App" at bounding box center [1212, 508] width 559 height 55
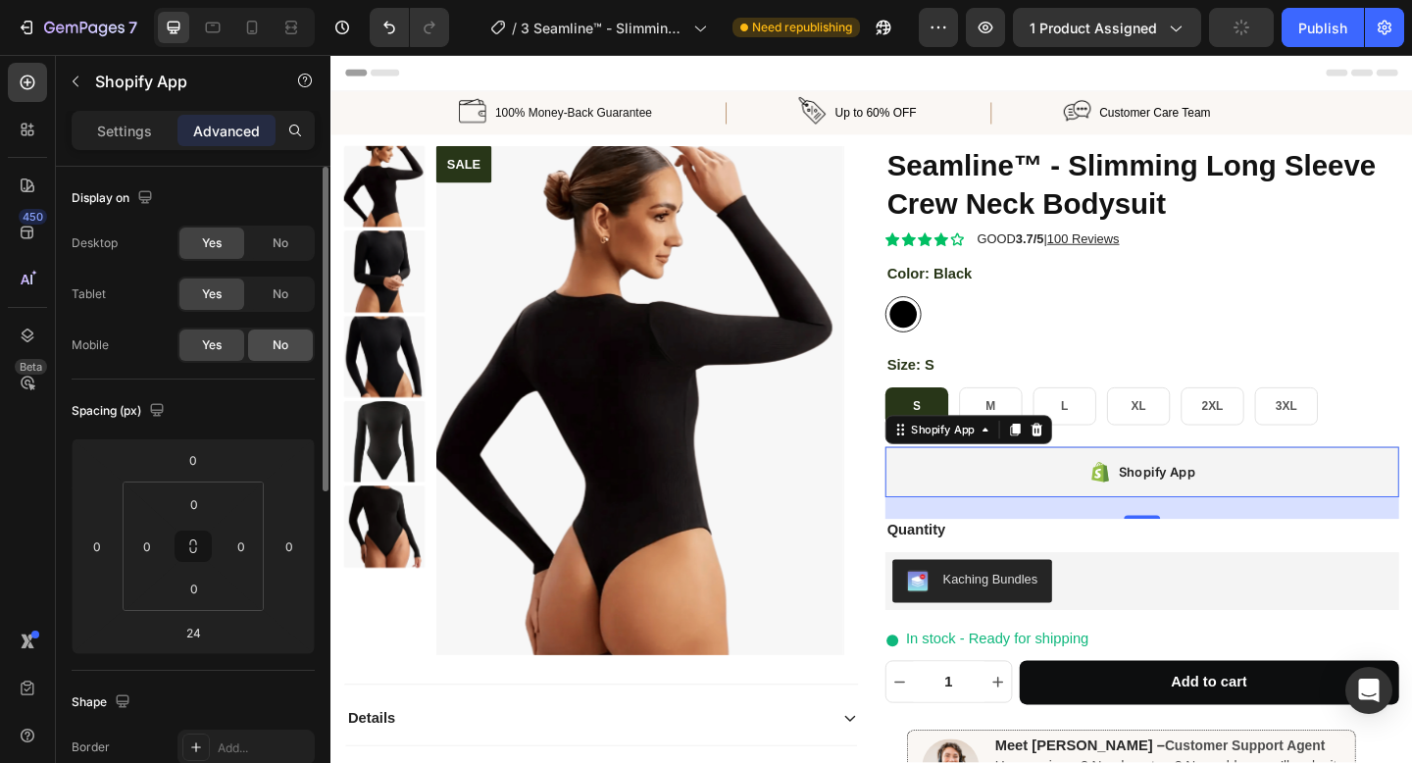
click at [270, 352] on div "No" at bounding box center [280, 344] width 65 height 31
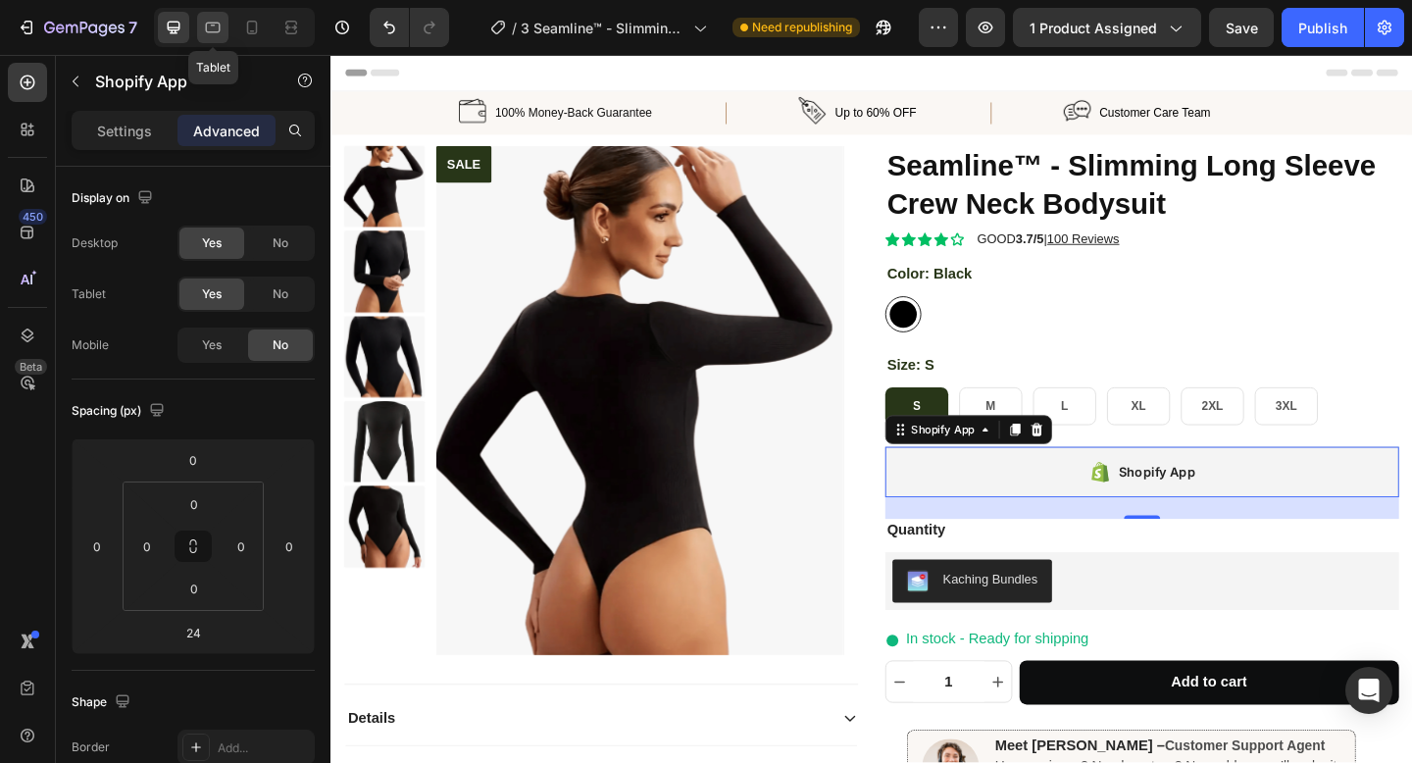
click at [218, 31] on icon at bounding box center [213, 28] width 15 height 11
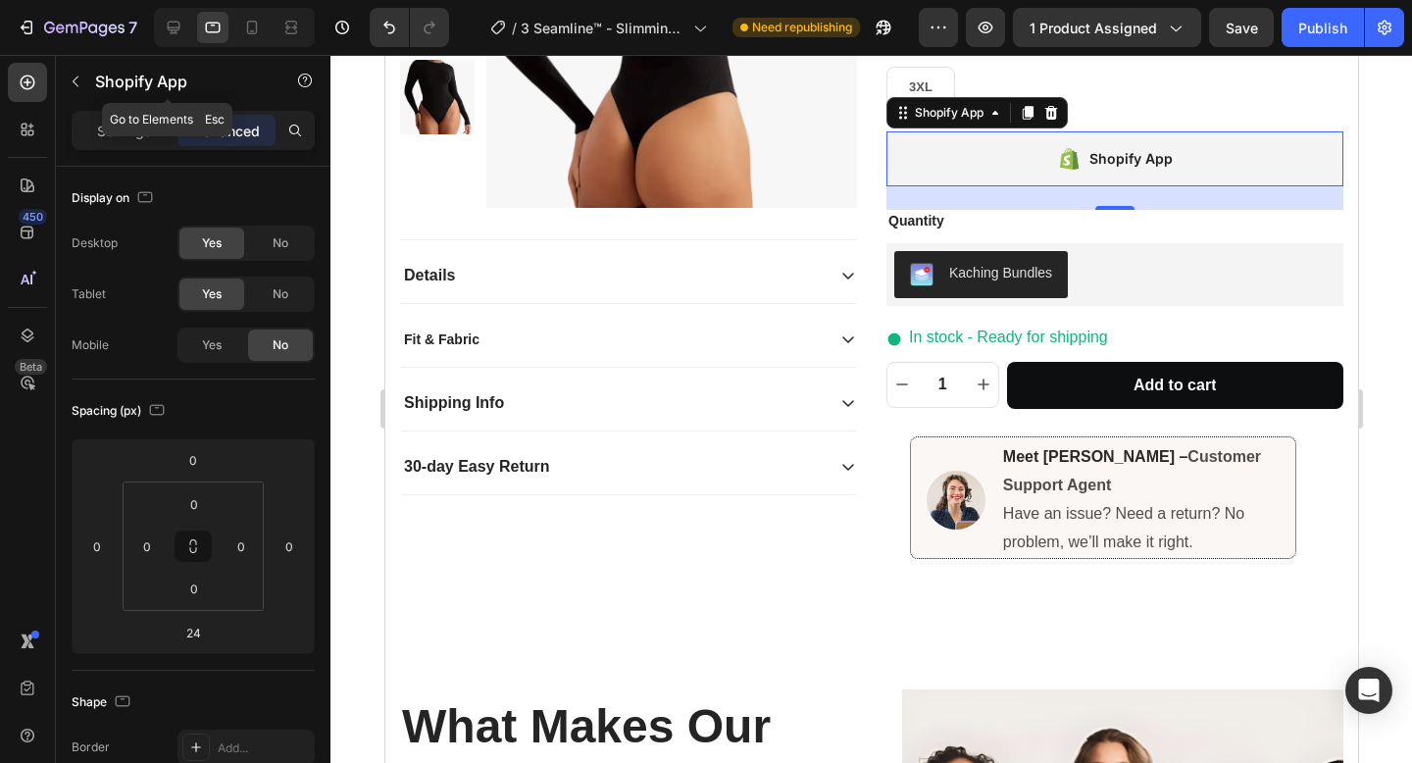
scroll to position [436, 0]
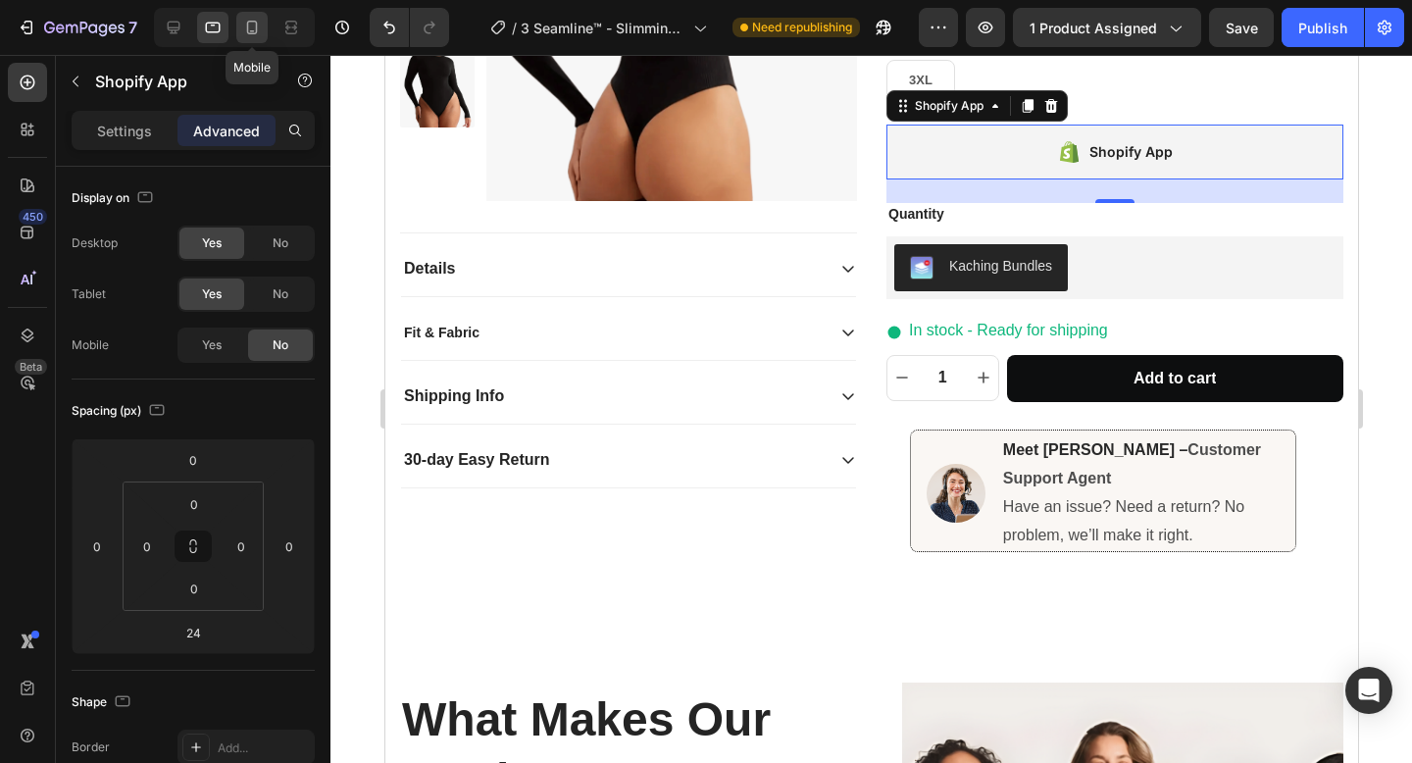
click at [259, 33] on icon at bounding box center [252, 28] width 20 height 20
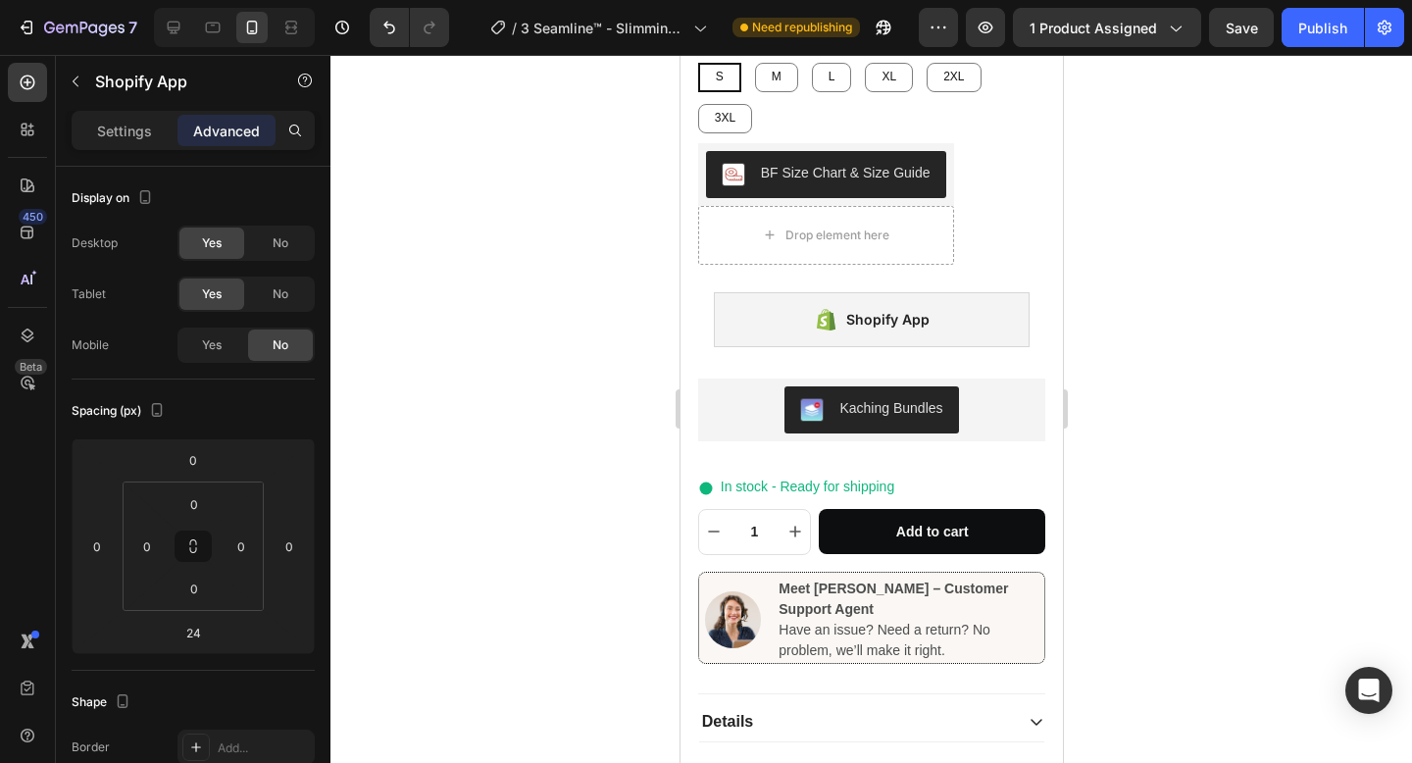
scroll to position [980, 0]
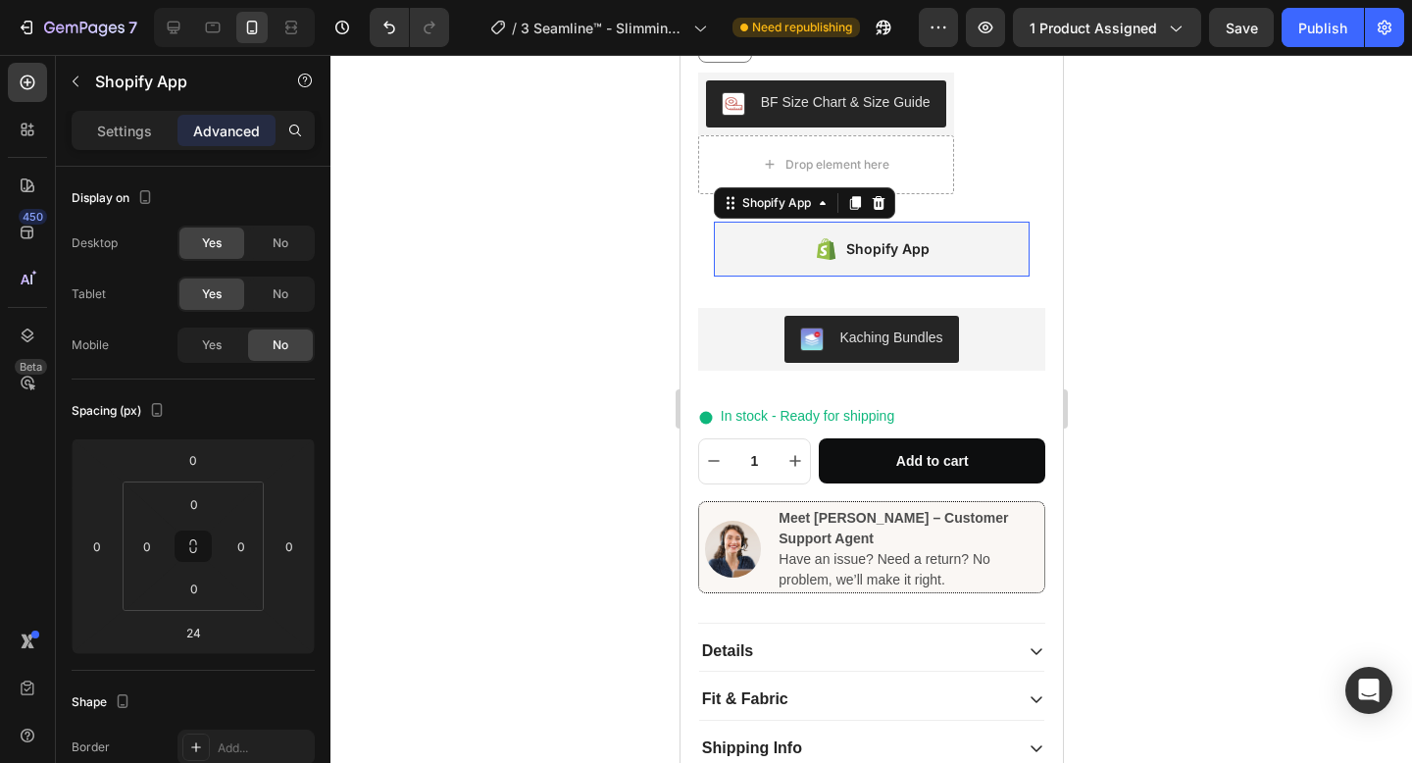
click at [937, 259] on div "Shopify App" at bounding box center [871, 249] width 317 height 55
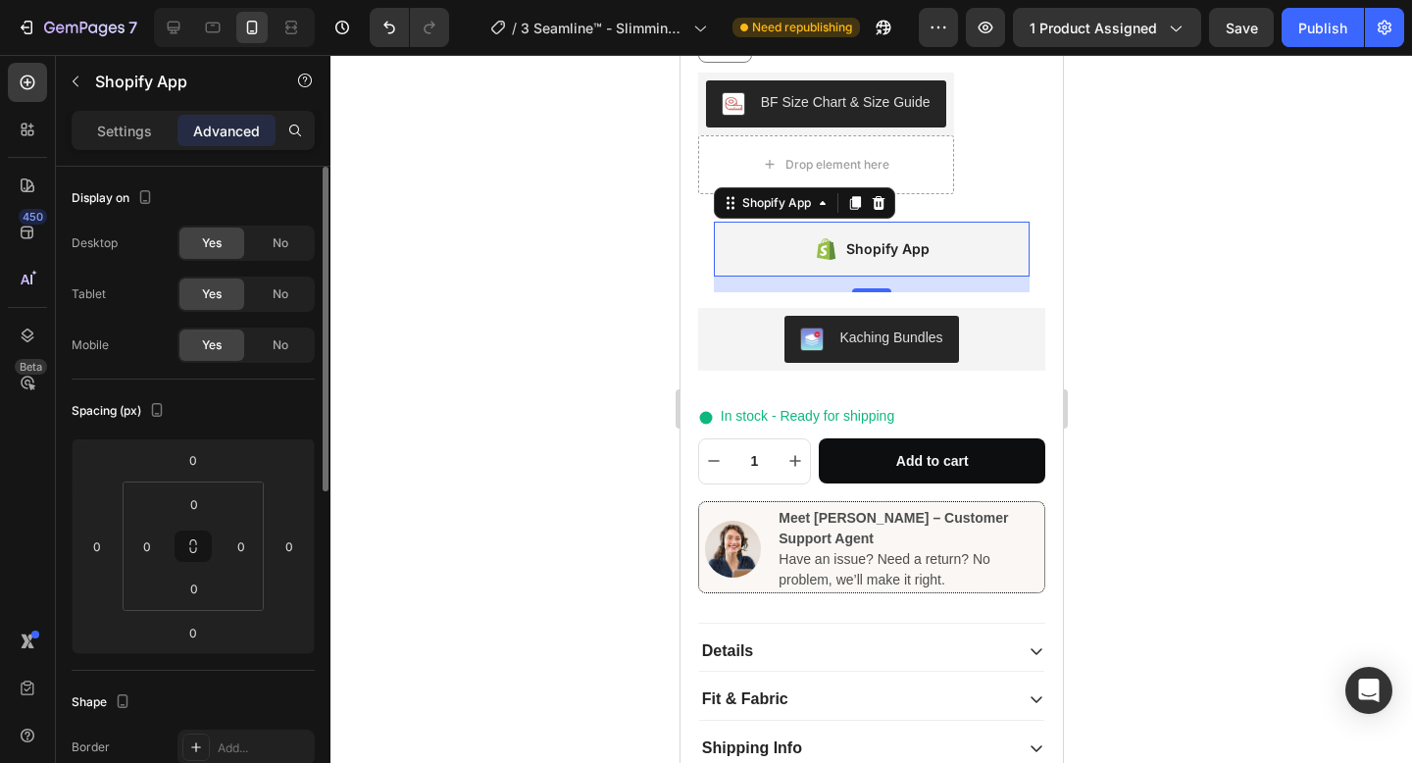
click at [220, 251] on span "Yes" at bounding box center [212, 243] width 20 height 18
click at [202, 242] on span "Yes" at bounding box center [212, 243] width 20 height 18
click at [275, 251] on span "No" at bounding box center [281, 243] width 16 height 18
click at [280, 296] on span "No" at bounding box center [281, 294] width 16 height 18
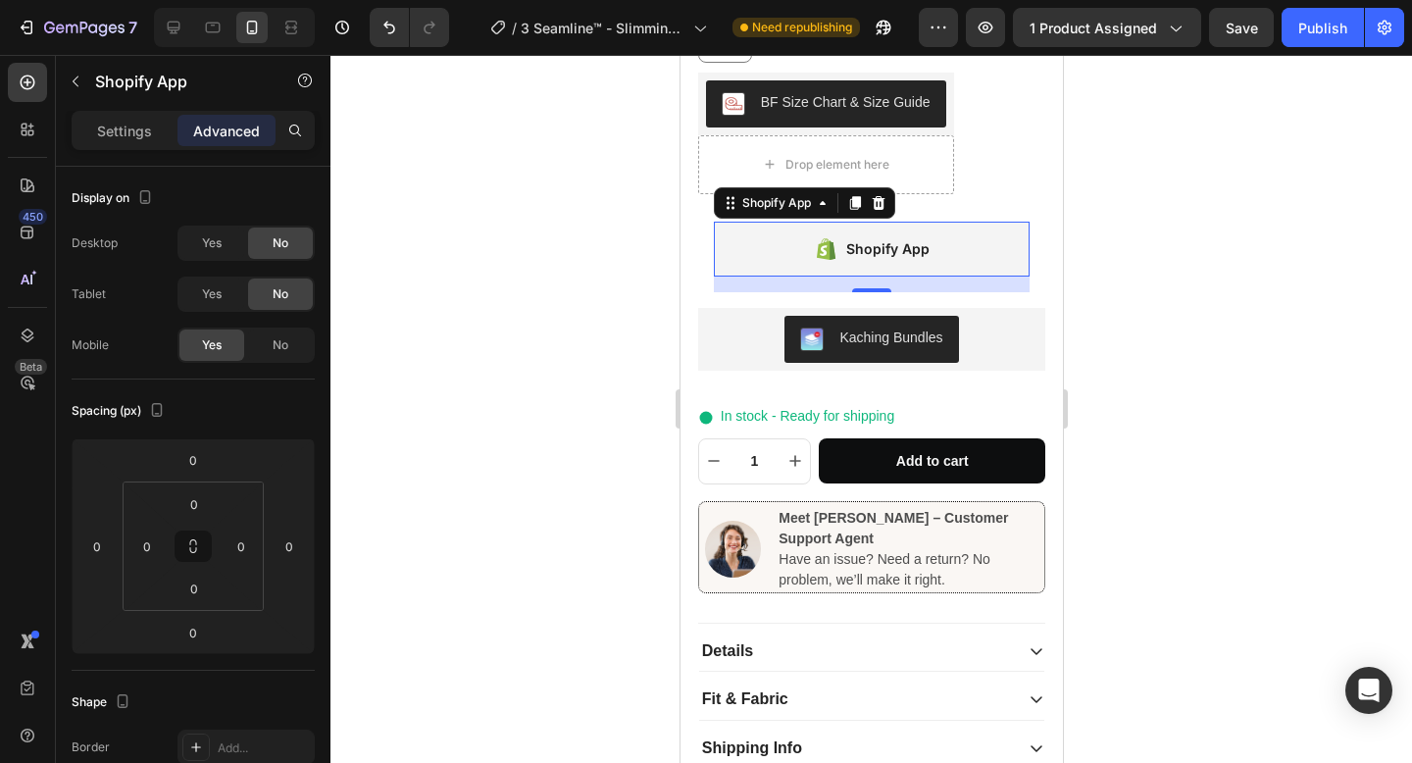
click at [955, 256] on div "Shopify App" at bounding box center [871, 249] width 317 height 55
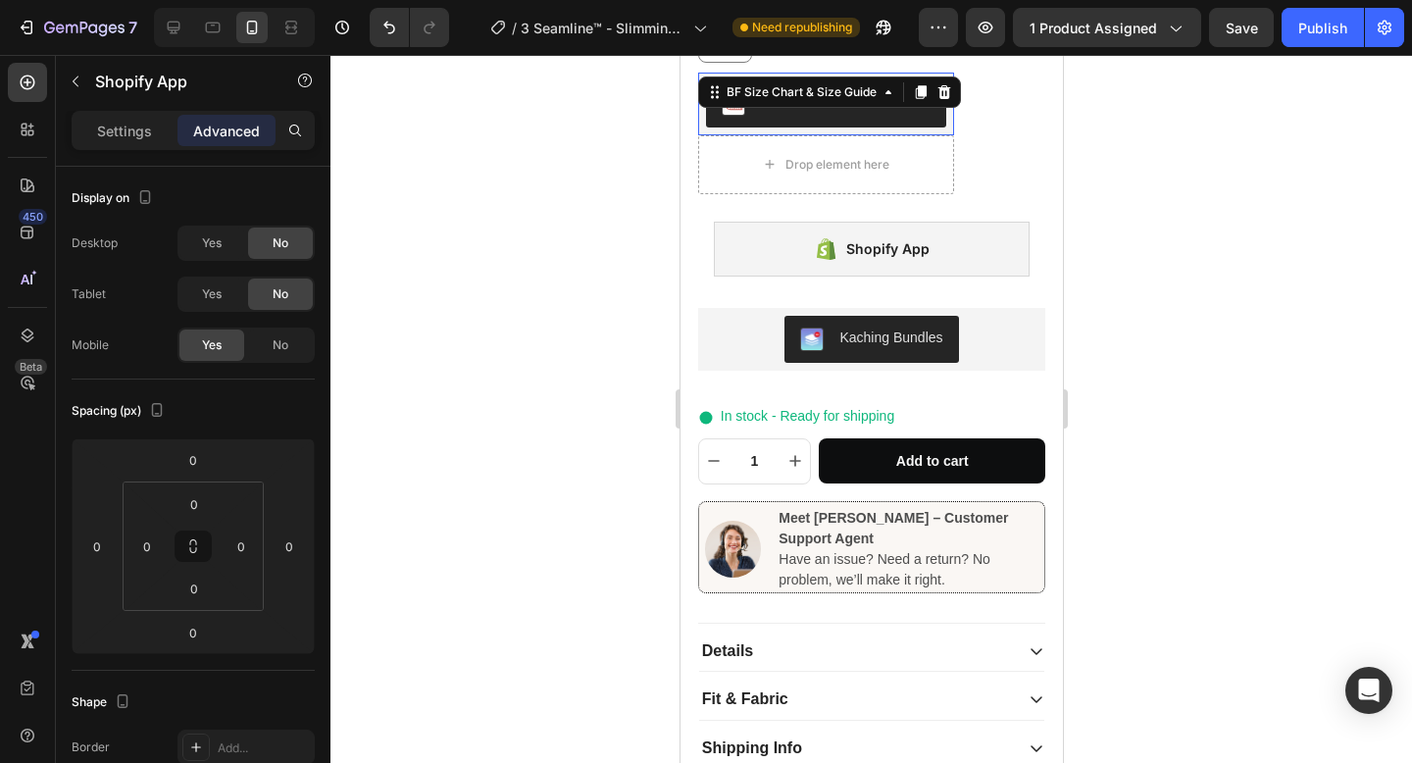
click at [943, 119] on button "BF Size Chart & Size Guide" at bounding box center [825, 103] width 240 height 47
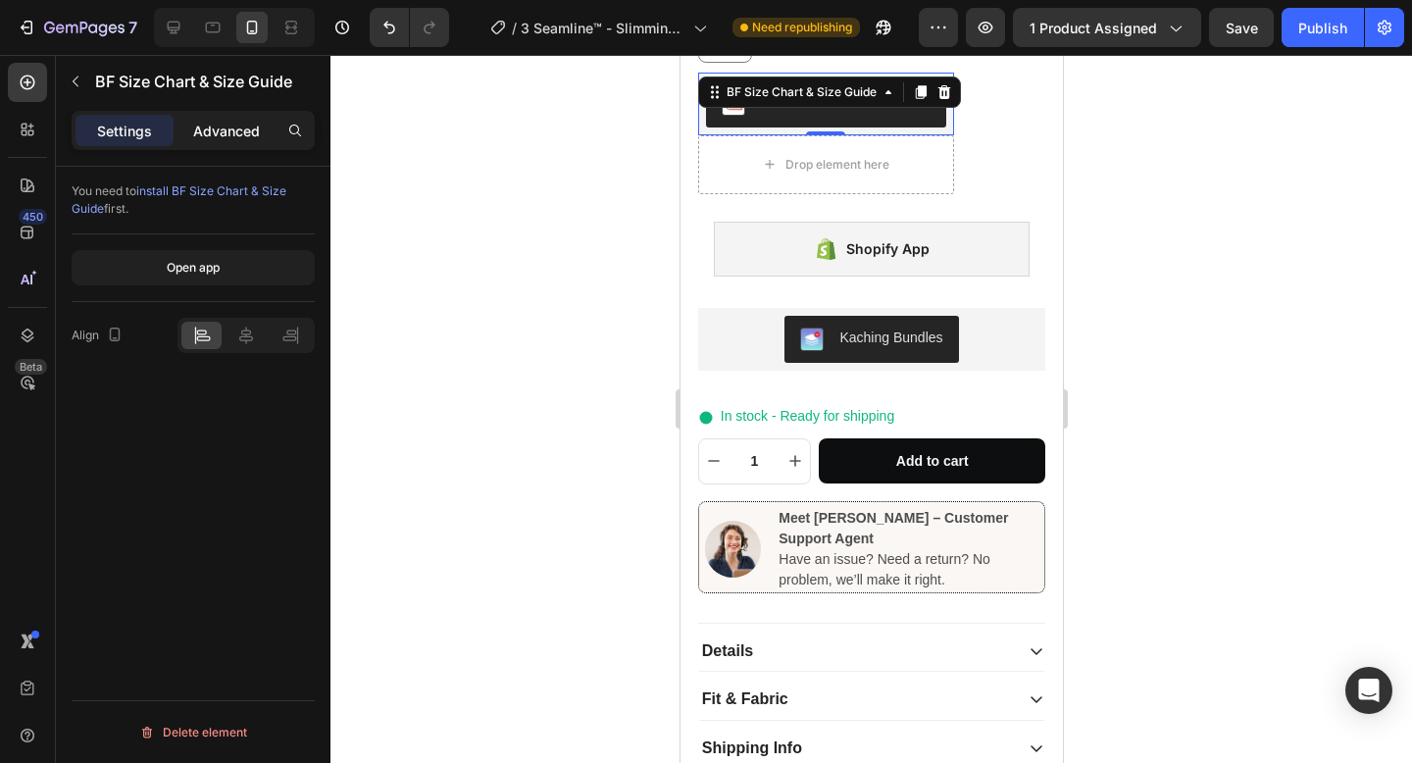
click at [261, 133] on div "Advanced" at bounding box center [226, 130] width 98 height 31
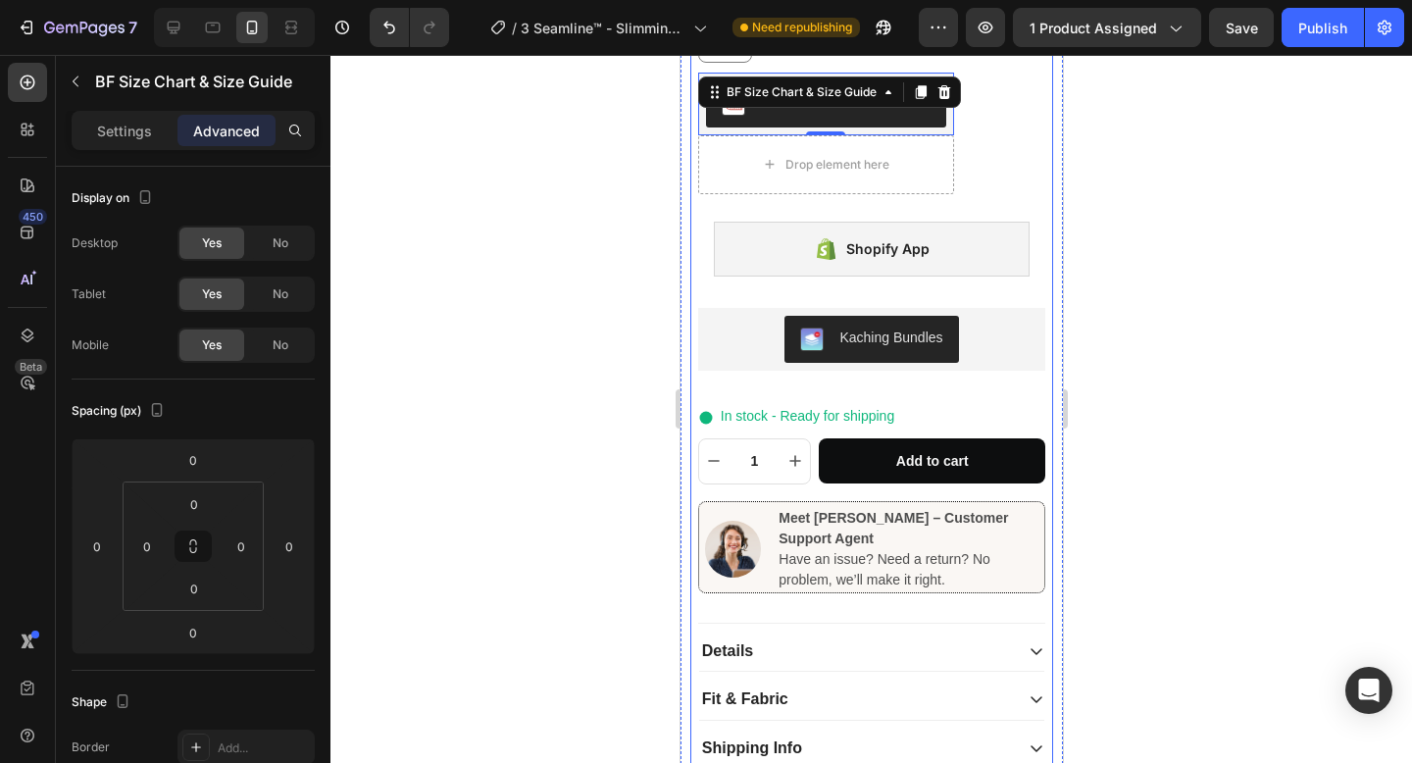
click at [694, 298] on div "Seamline™ - Slimming Long Sleeve Crew Neck Bodysuit Product Title Icon Icon Ico…" at bounding box center [871, 371] width 364 height 924
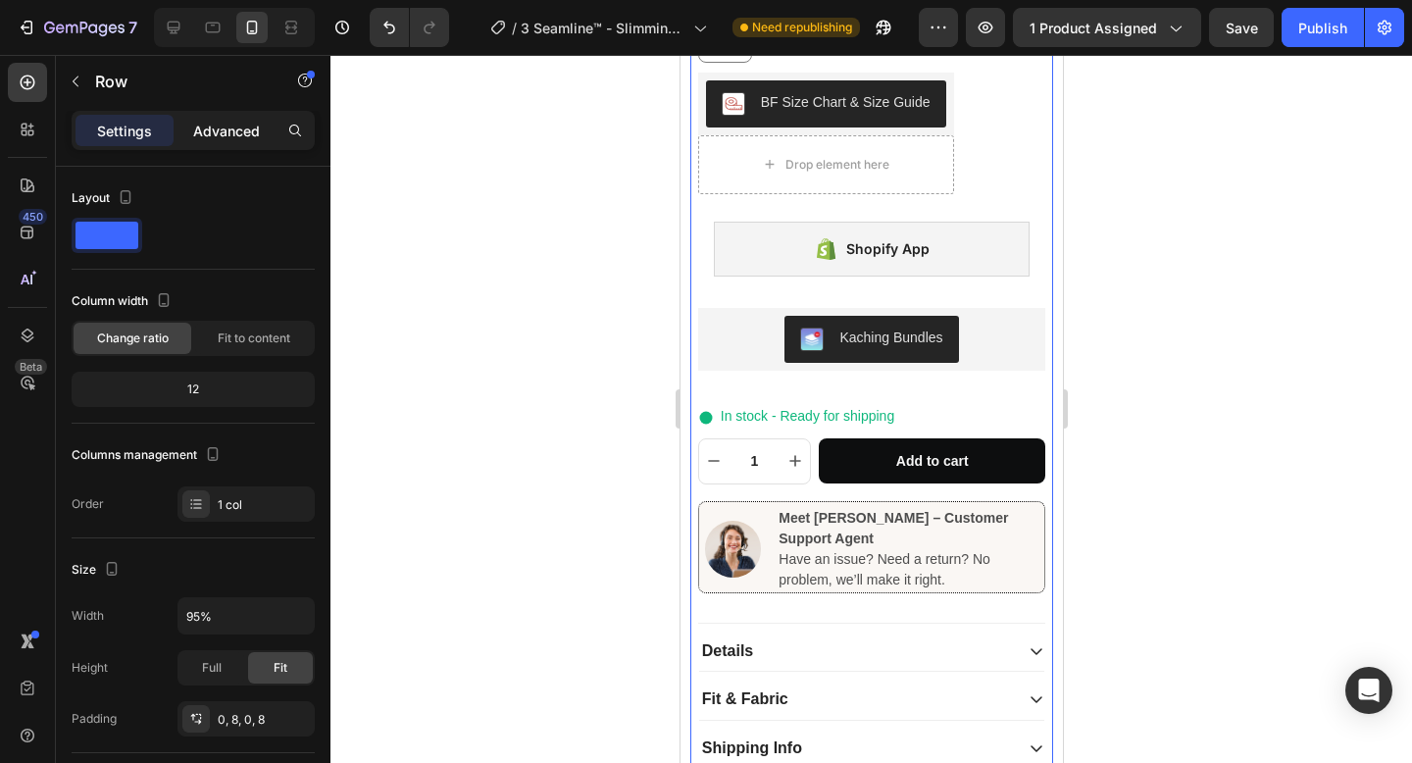
click at [239, 131] on p "Advanced" at bounding box center [226, 131] width 67 height 21
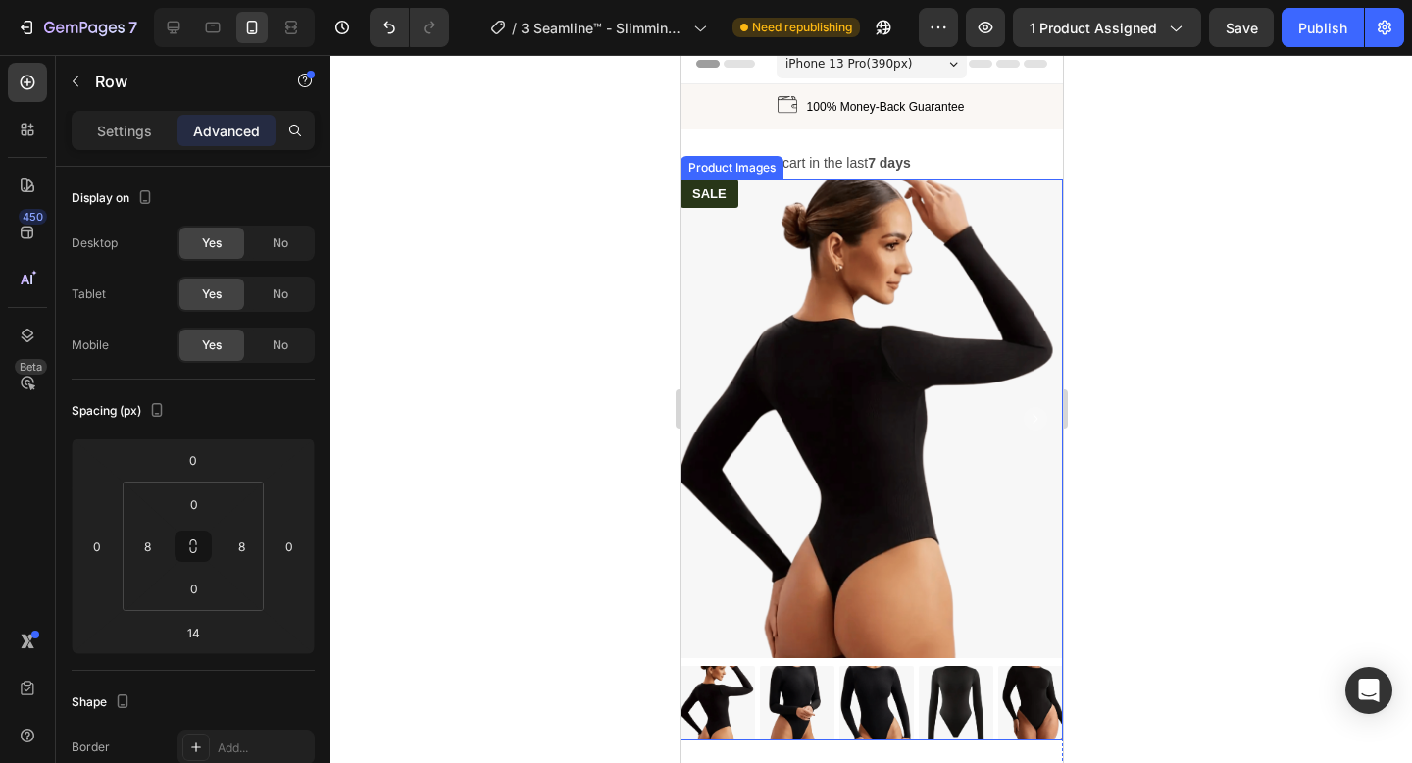
scroll to position [8, 0]
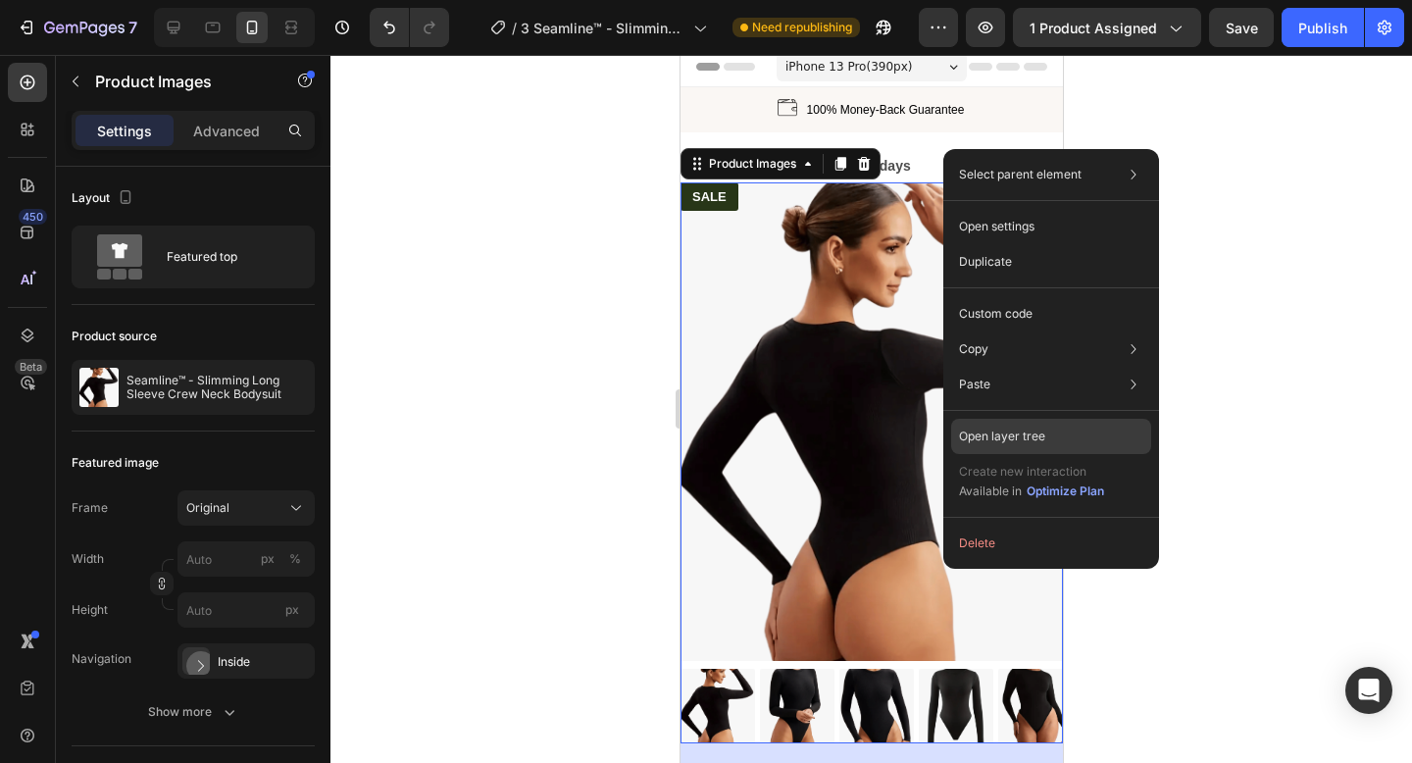
click at [1069, 432] on div "Open layer tree" at bounding box center [1051, 436] width 200 height 35
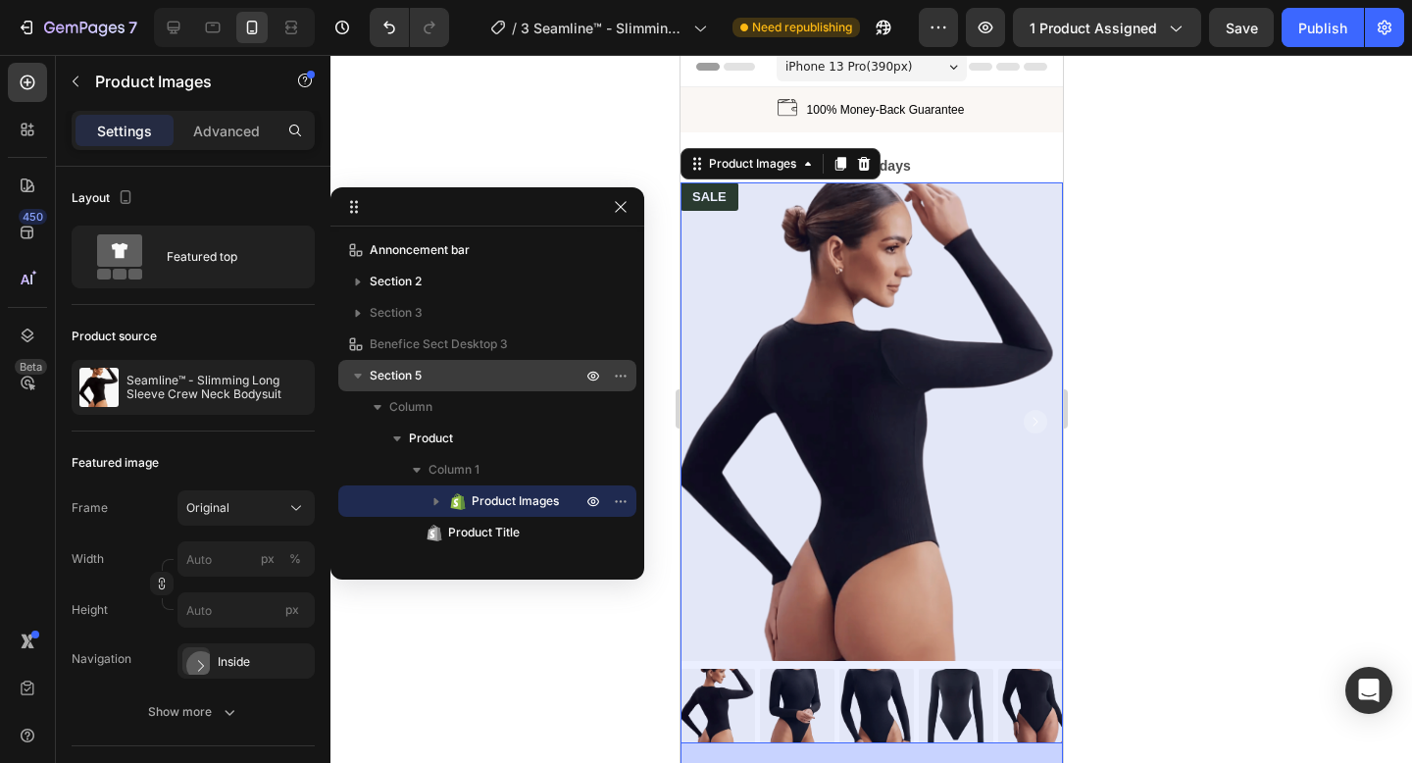
click at [520, 372] on p "Section 5" at bounding box center [478, 376] width 216 height 20
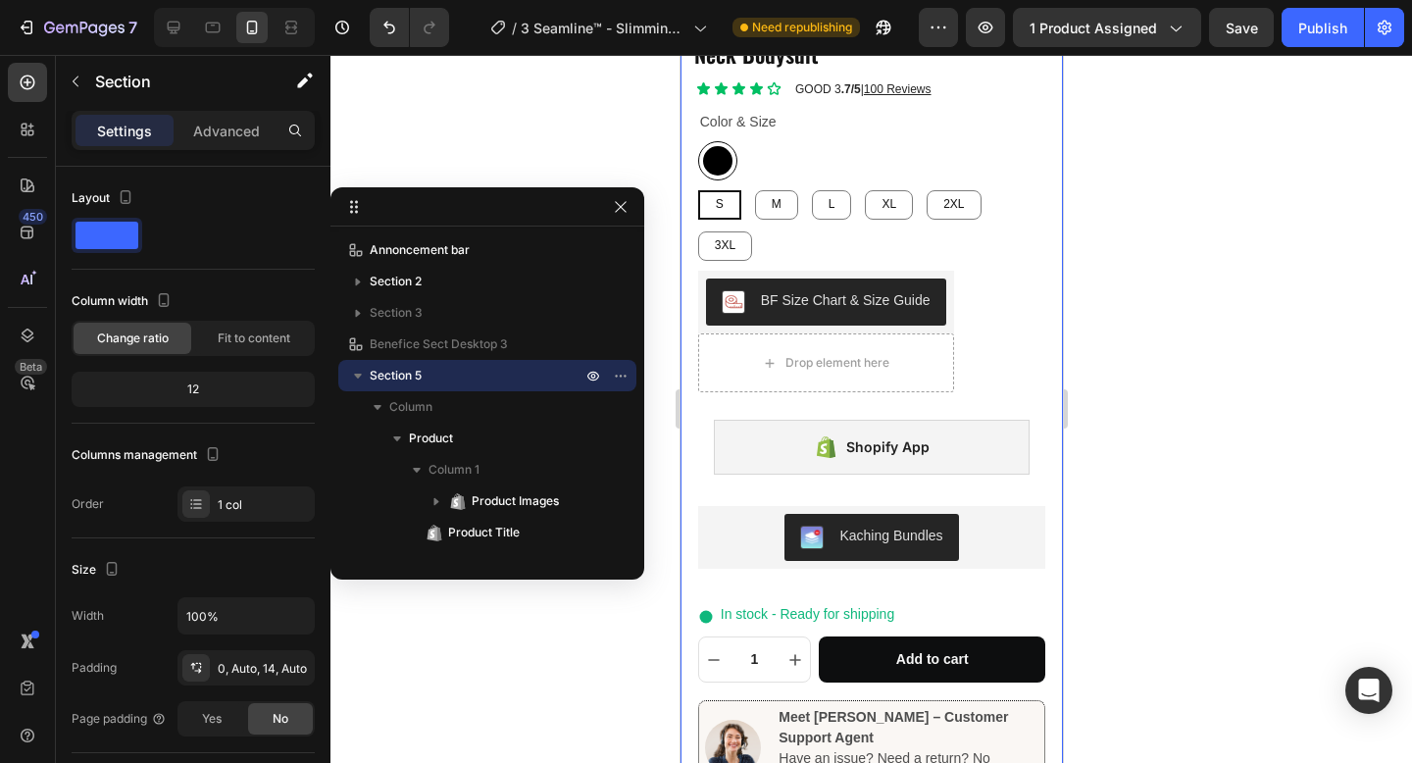
scroll to position [825, 0]
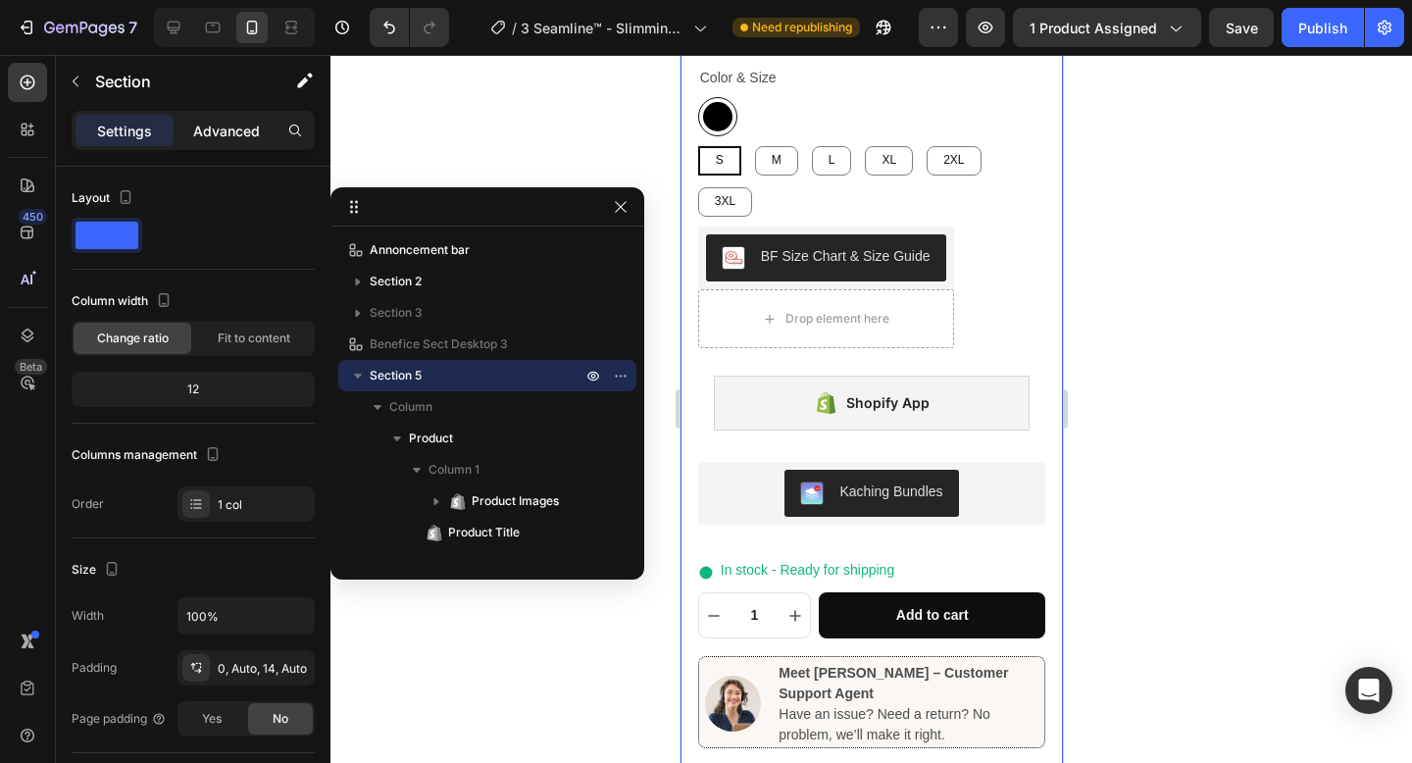
click at [225, 128] on p "Advanced" at bounding box center [226, 131] width 67 height 21
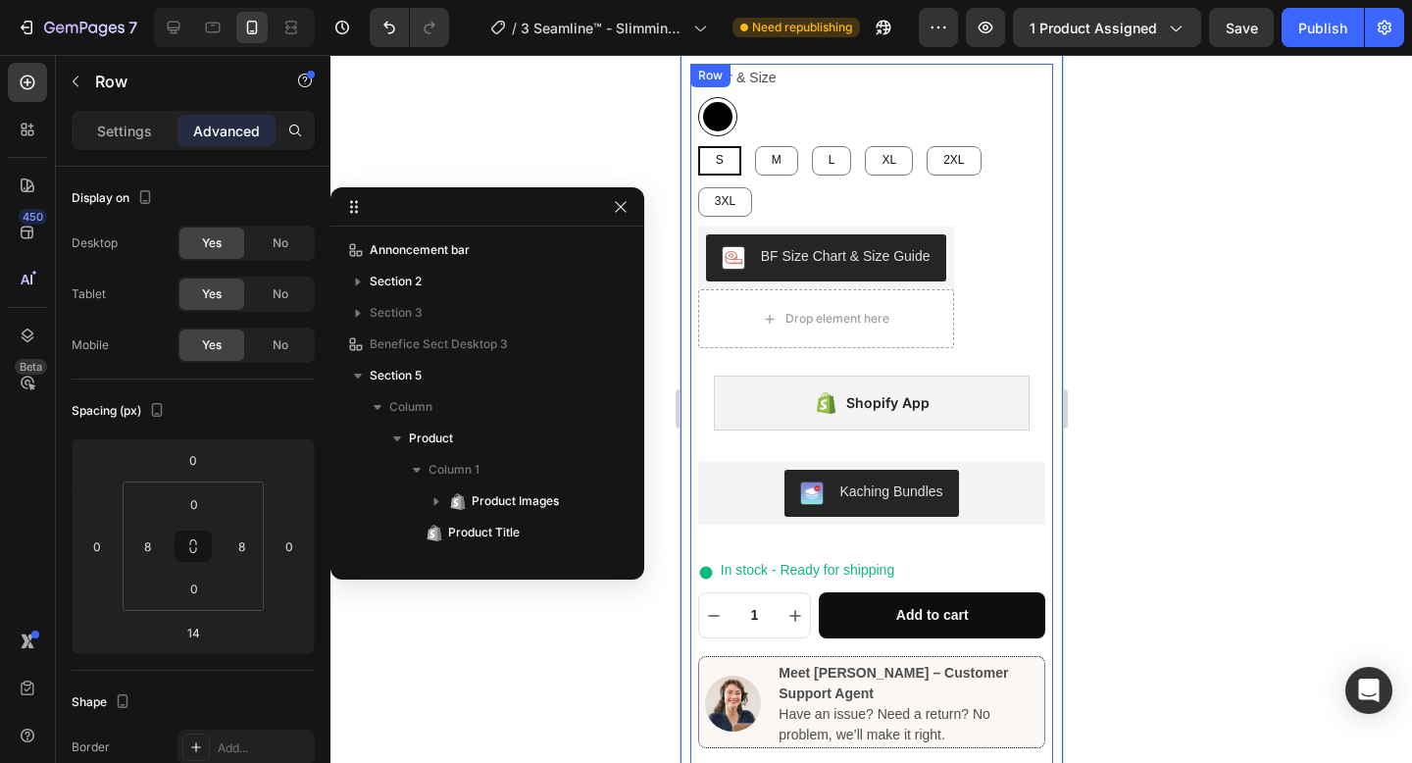
click at [696, 385] on div "Seamline™ - Slimming Long Sleeve Crew Neck Bodysuit Product Title Icon Icon Ico…" at bounding box center [871, 526] width 364 height 924
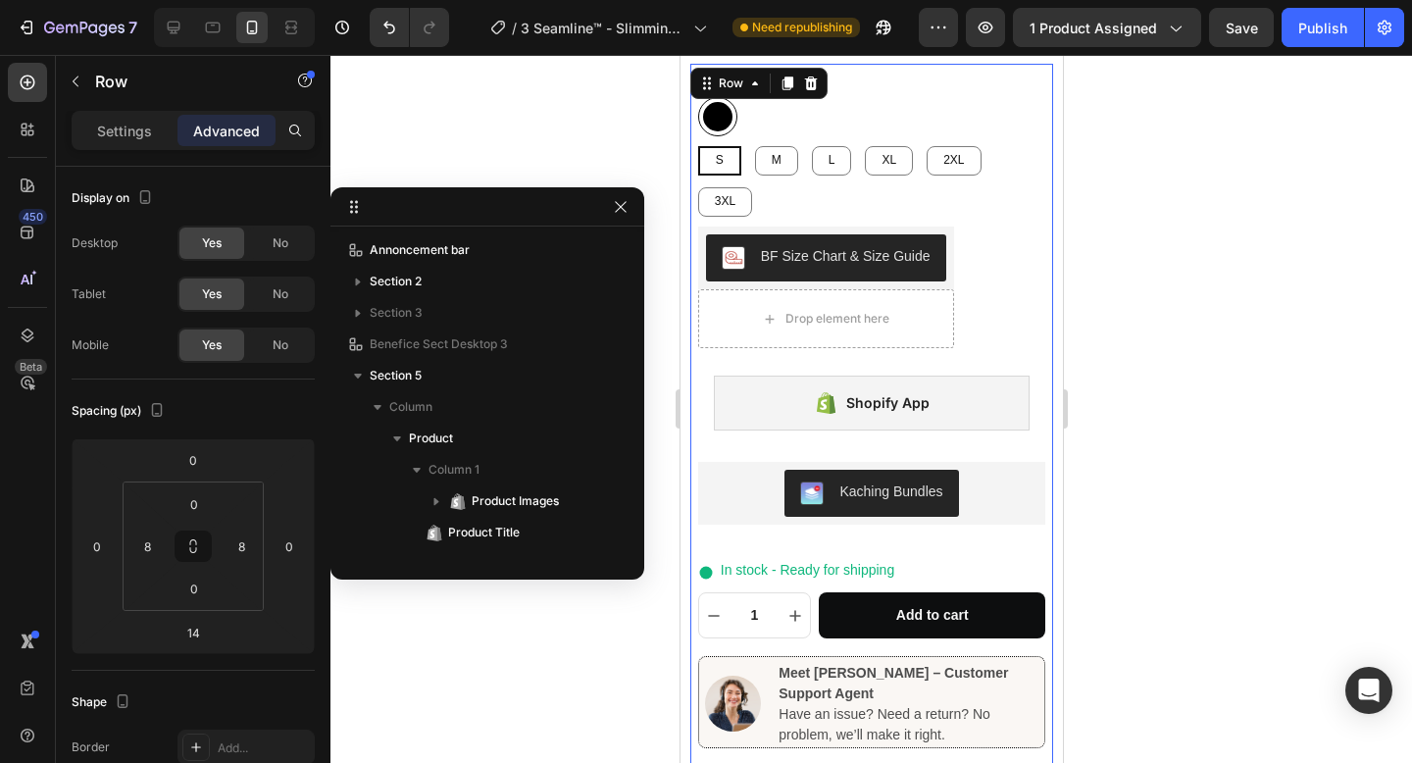
scroll to position [273, 0]
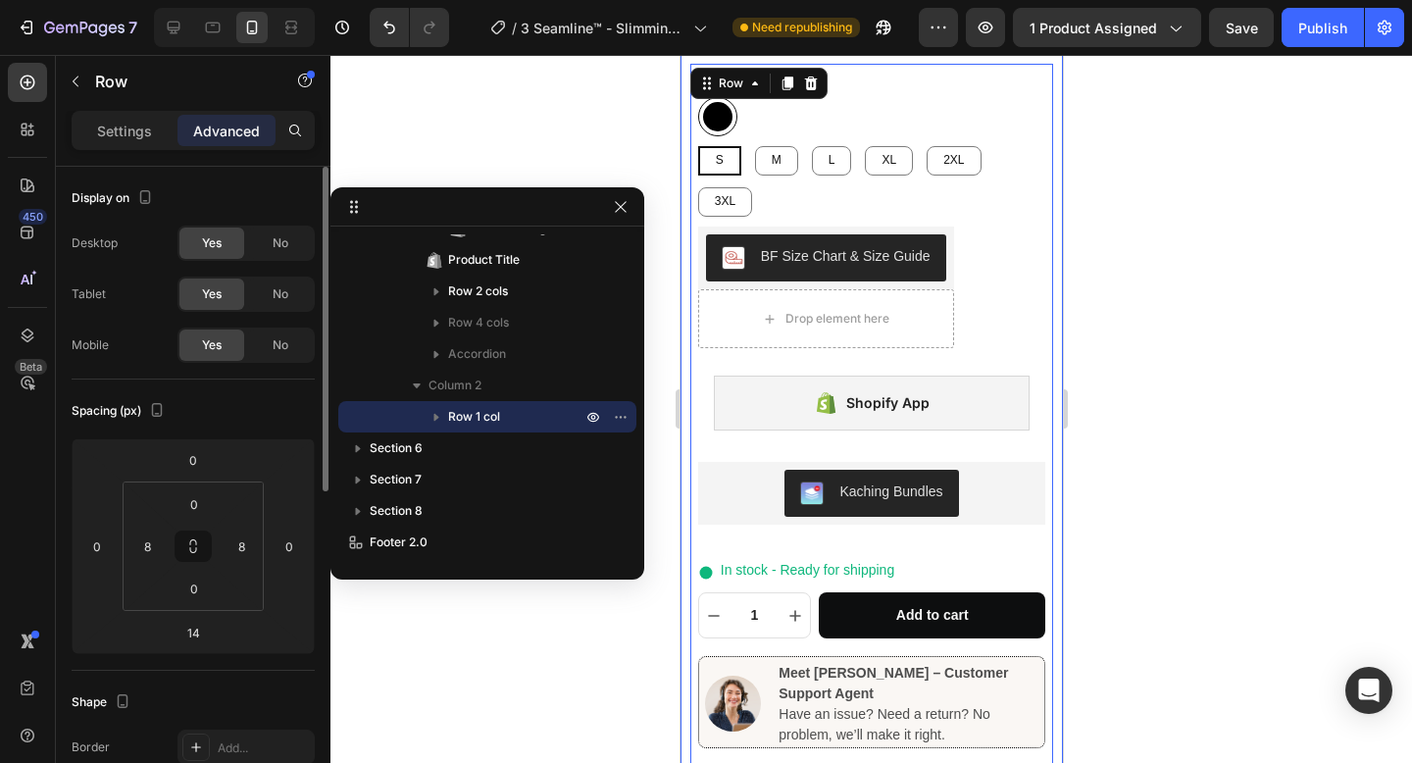
click at [225, 246] on div "Yes" at bounding box center [211, 242] width 65 height 31
click at [274, 249] on span "No" at bounding box center [281, 243] width 16 height 18
click at [276, 309] on div "No" at bounding box center [280, 293] width 65 height 31
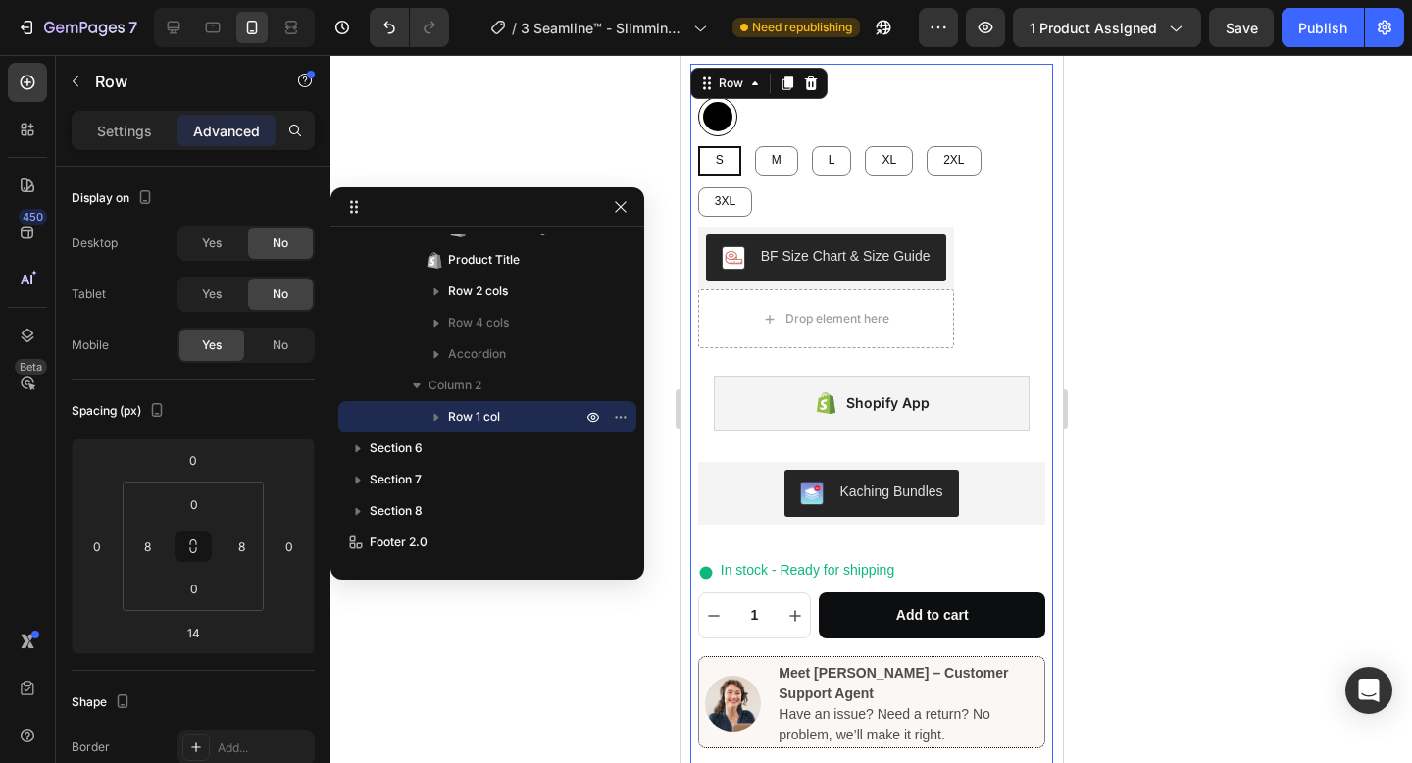
click at [653, 631] on div at bounding box center [870, 409] width 1081 height 708
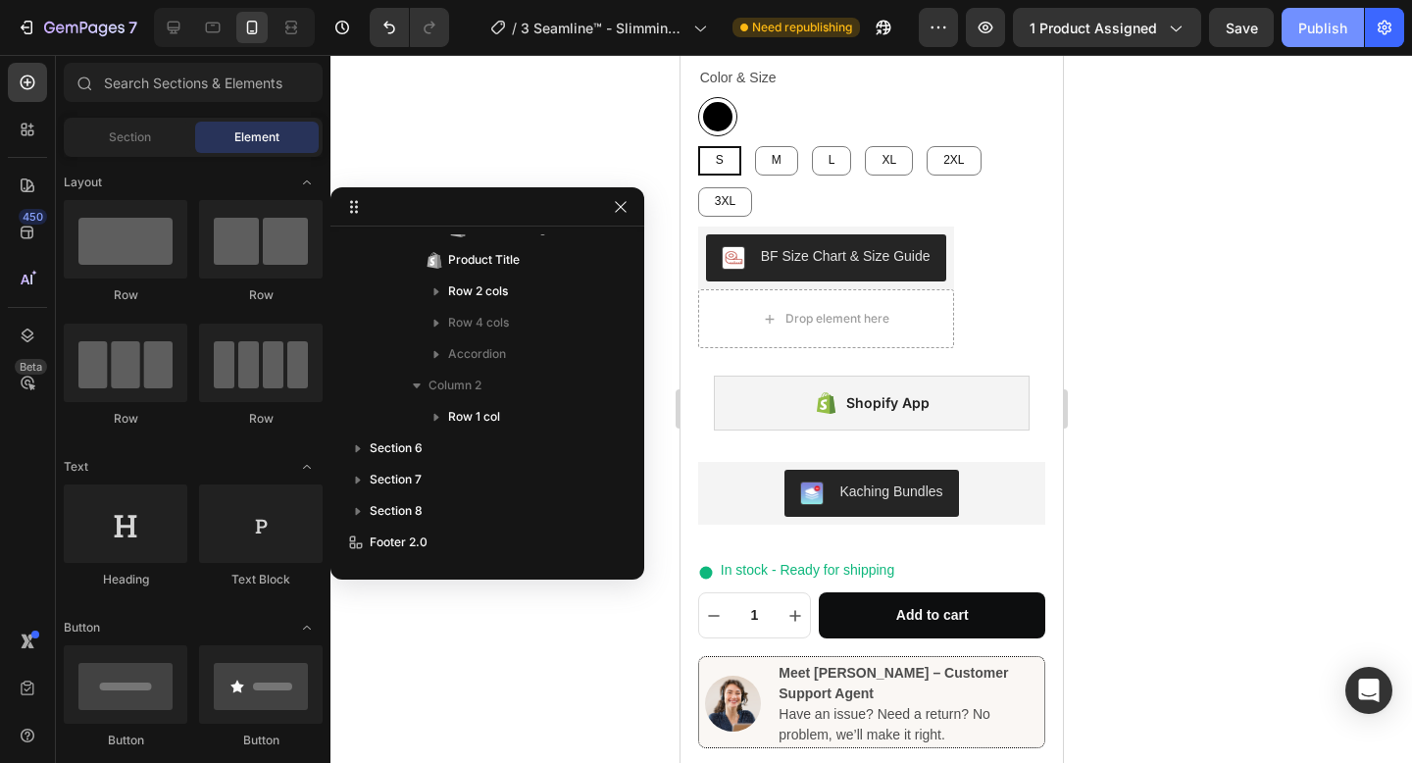
click at [1328, 39] on button "Publish" at bounding box center [1322, 27] width 82 height 39
click at [568, 139] on div at bounding box center [870, 409] width 1081 height 708
click at [496, 673] on div at bounding box center [870, 409] width 1081 height 708
click at [759, 397] on div "Shopify App" at bounding box center [871, 402] width 317 height 55
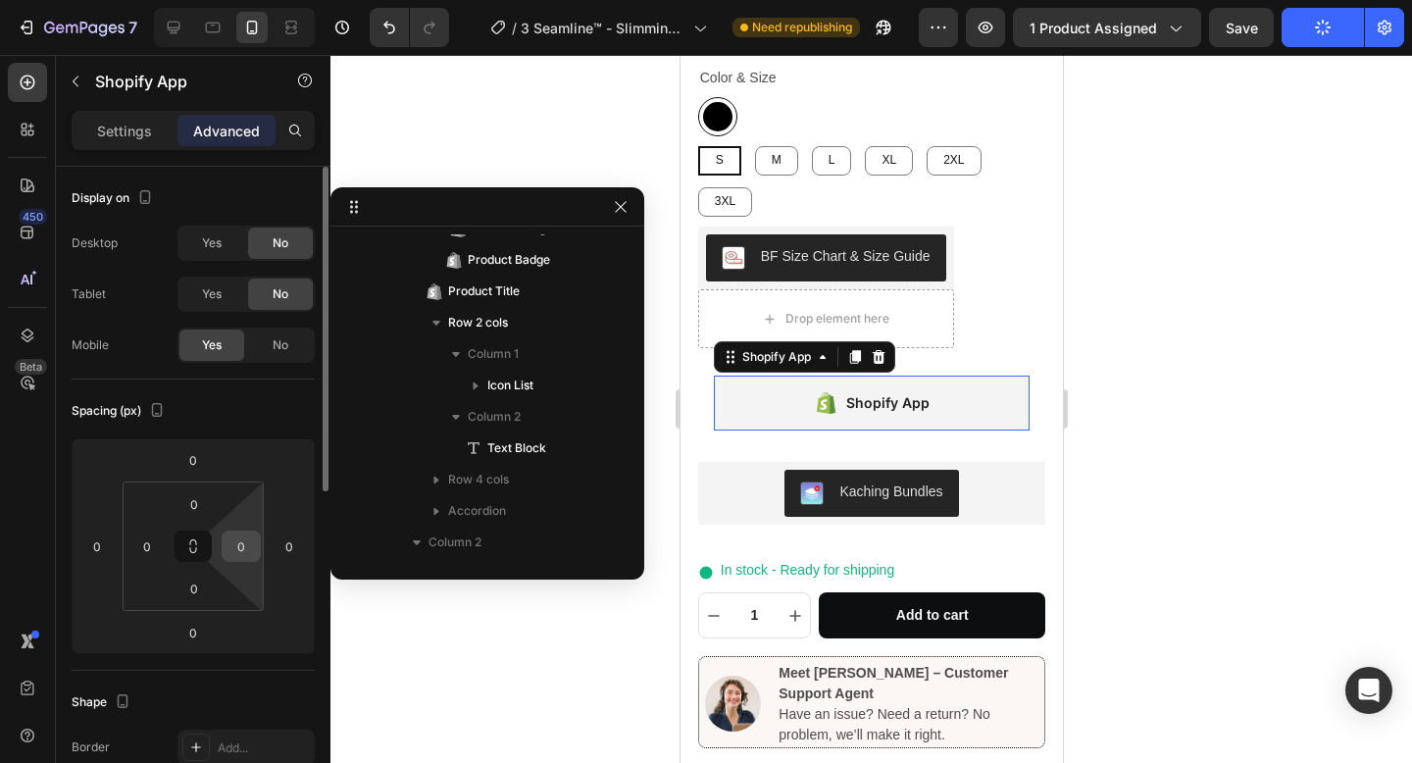
scroll to position [778, 0]
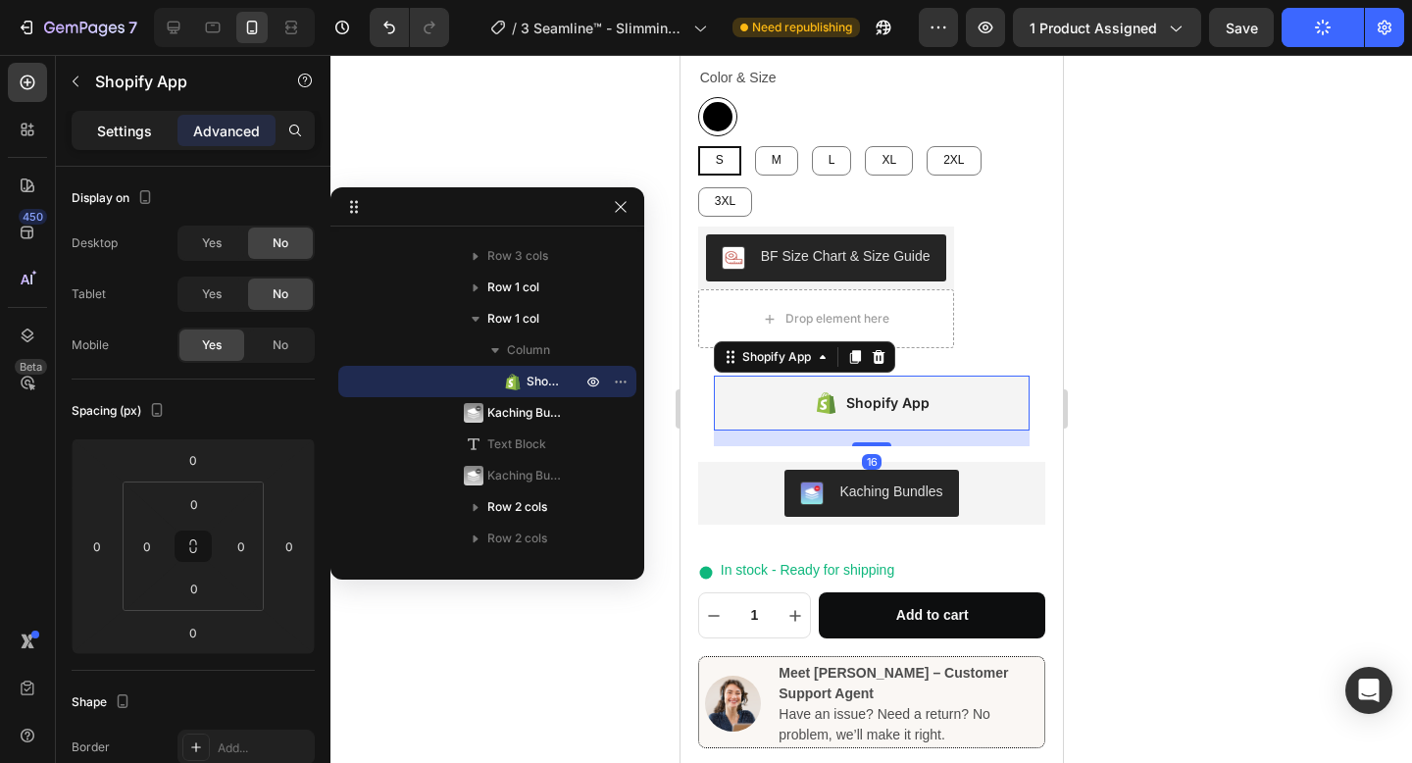
click at [126, 125] on p "Settings" at bounding box center [124, 131] width 55 height 21
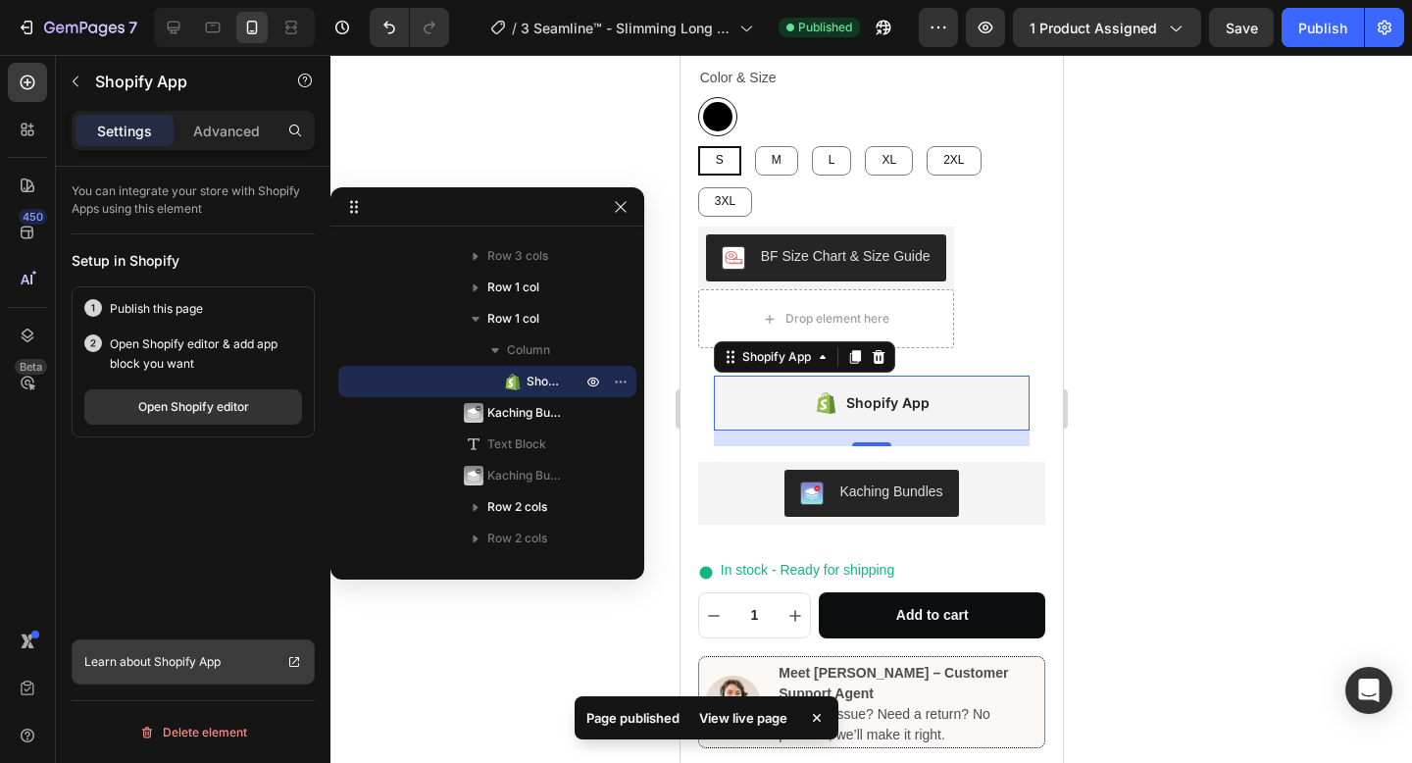
click at [274, 669] on link "Learn about Shopify App" at bounding box center [193, 661] width 243 height 45
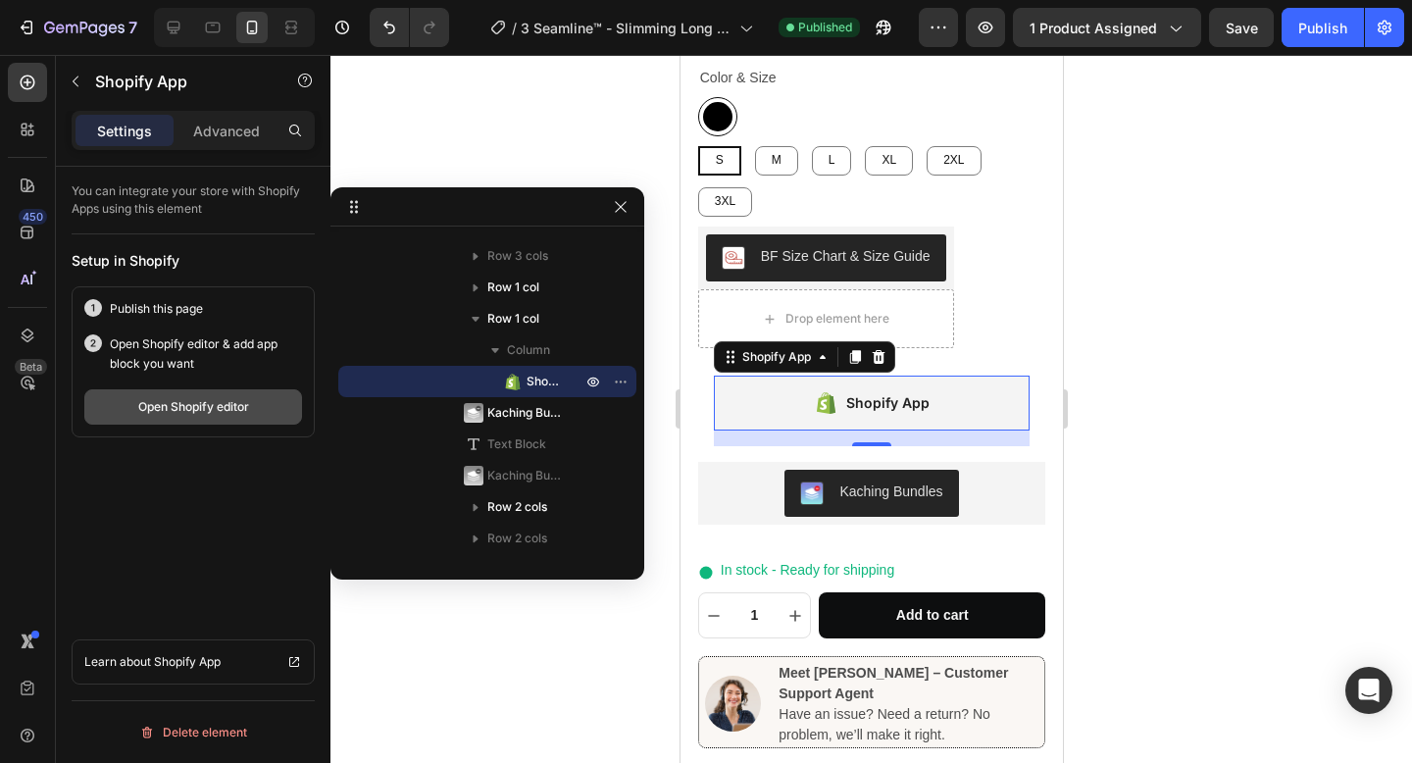
click at [188, 411] on div "Open Shopify editor" at bounding box center [193, 407] width 111 height 18
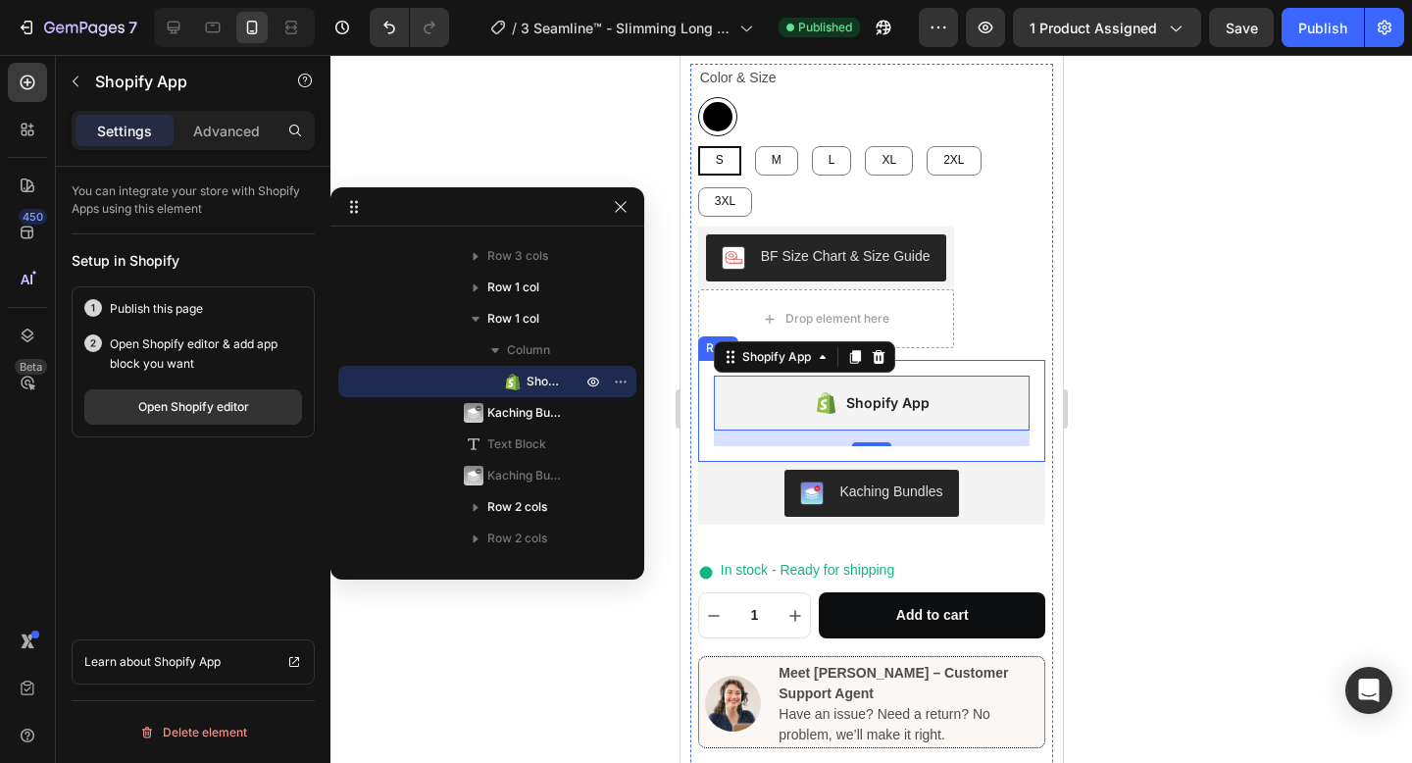
click at [1033, 393] on div "Shopify App Shopify App 16 Row" at bounding box center [871, 411] width 348 height 102
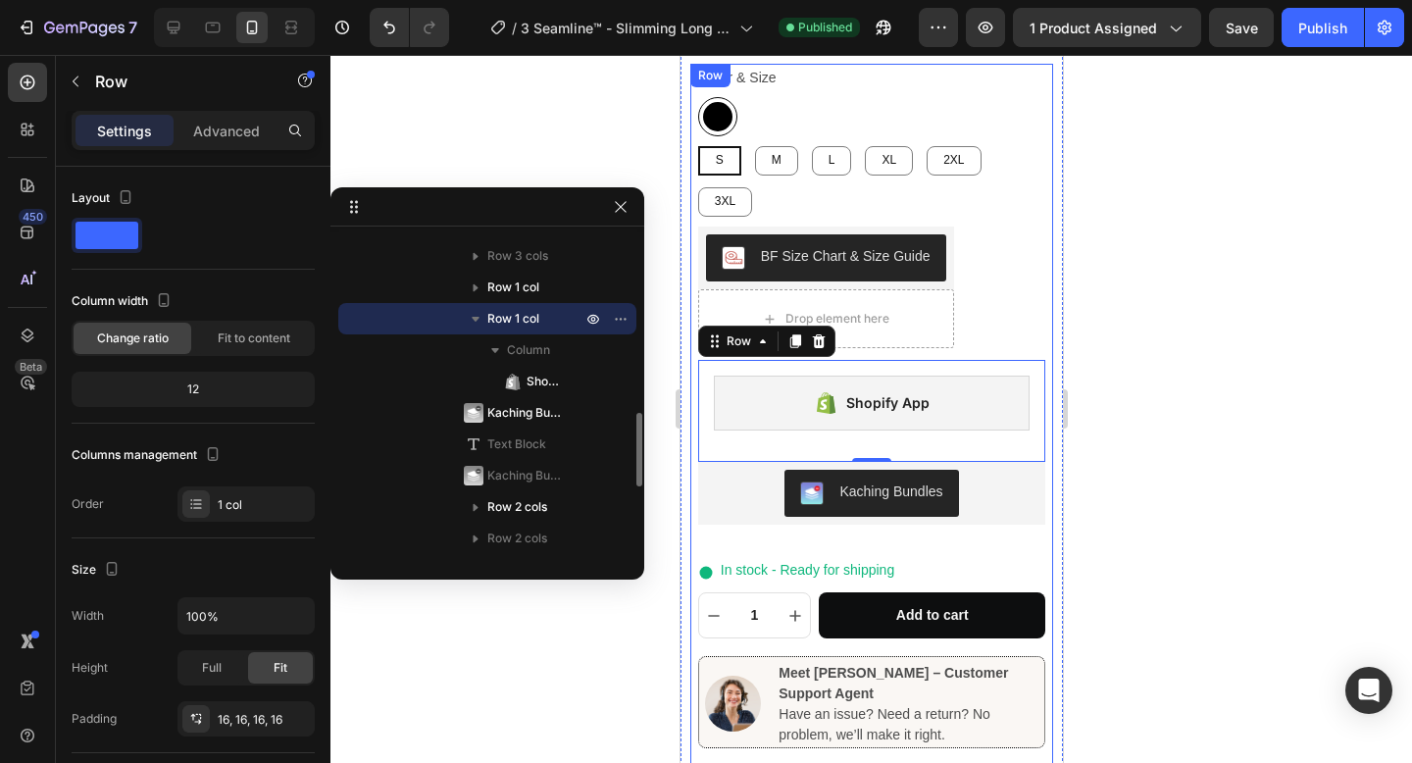
click at [477, 323] on icon "button" at bounding box center [476, 319] width 20 height 20
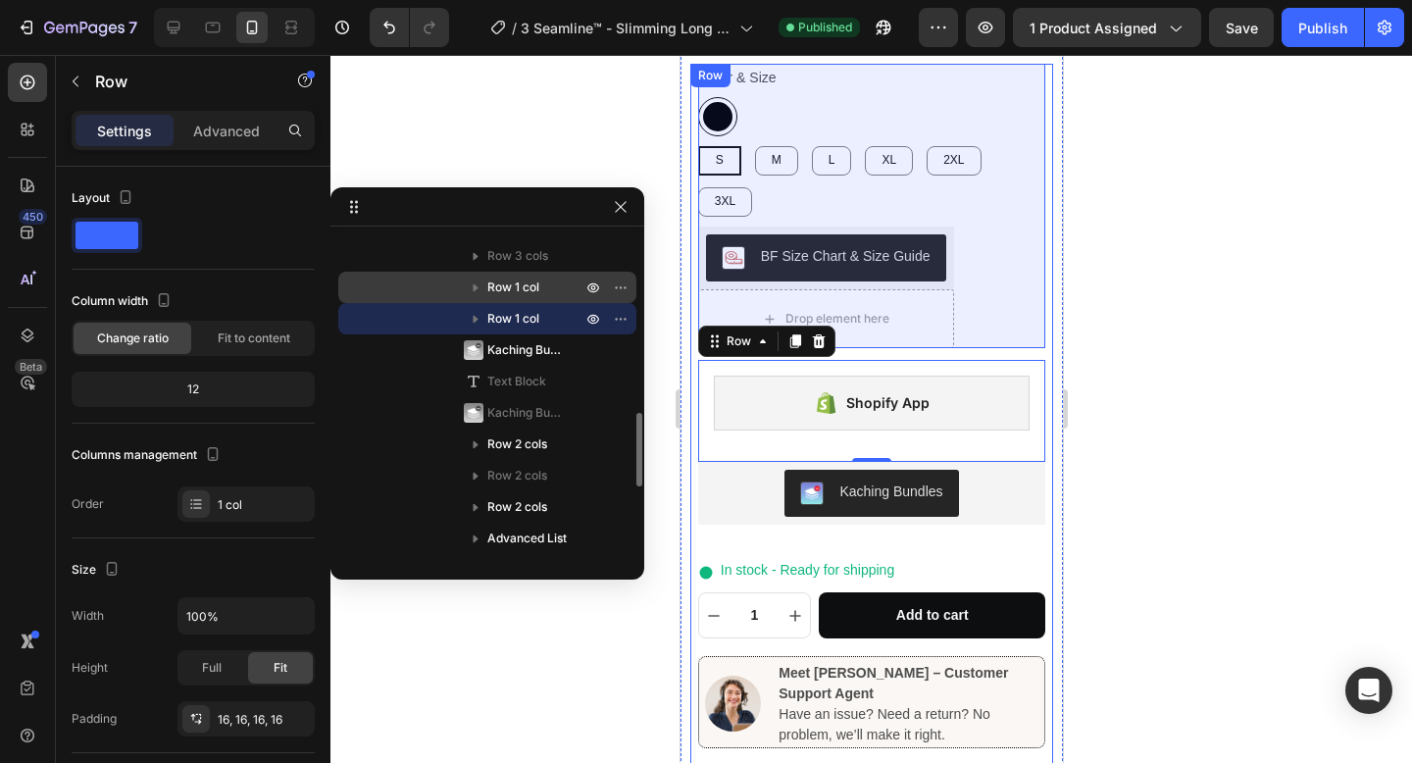
click at [524, 287] on span "Row 1 col" at bounding box center [513, 287] width 52 height 20
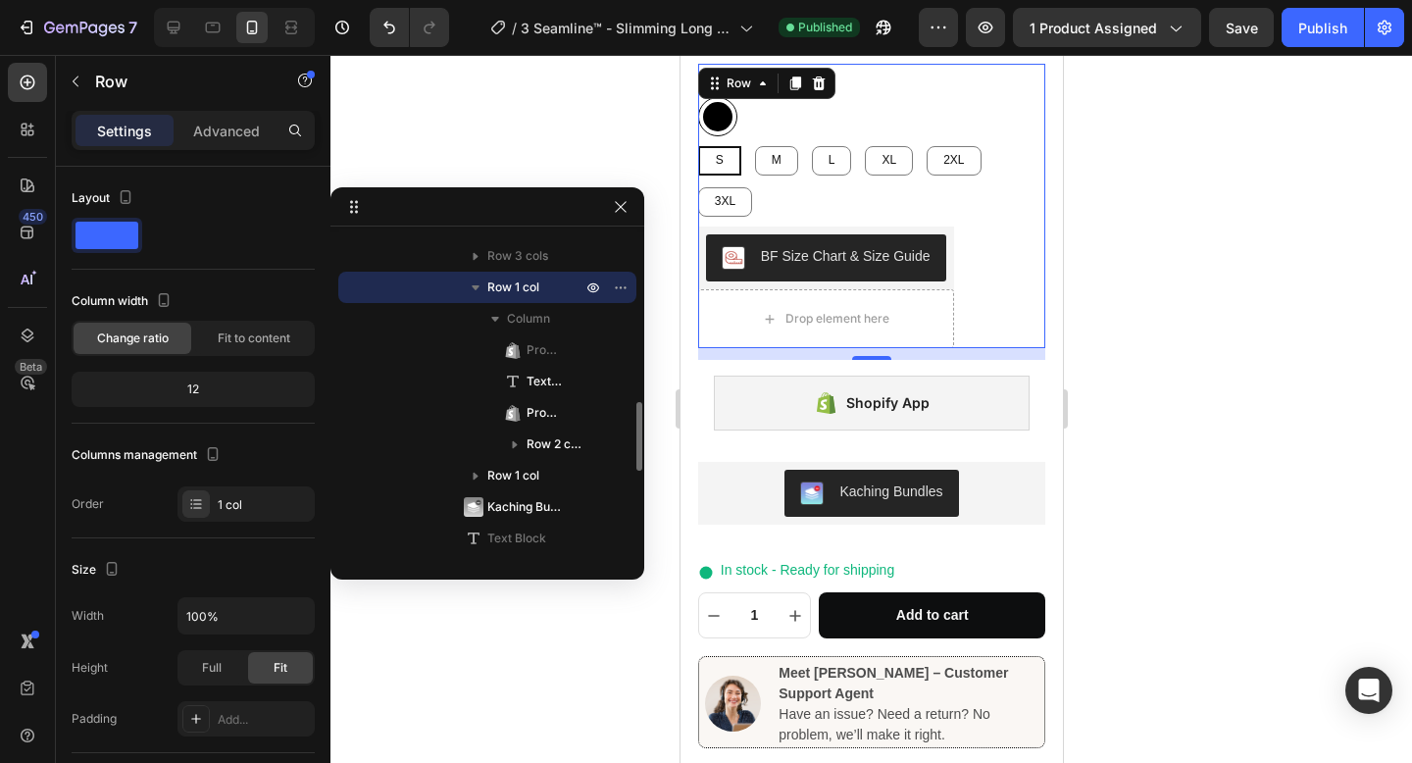
click at [476, 288] on icon "button" at bounding box center [476, 287] width 20 height 20
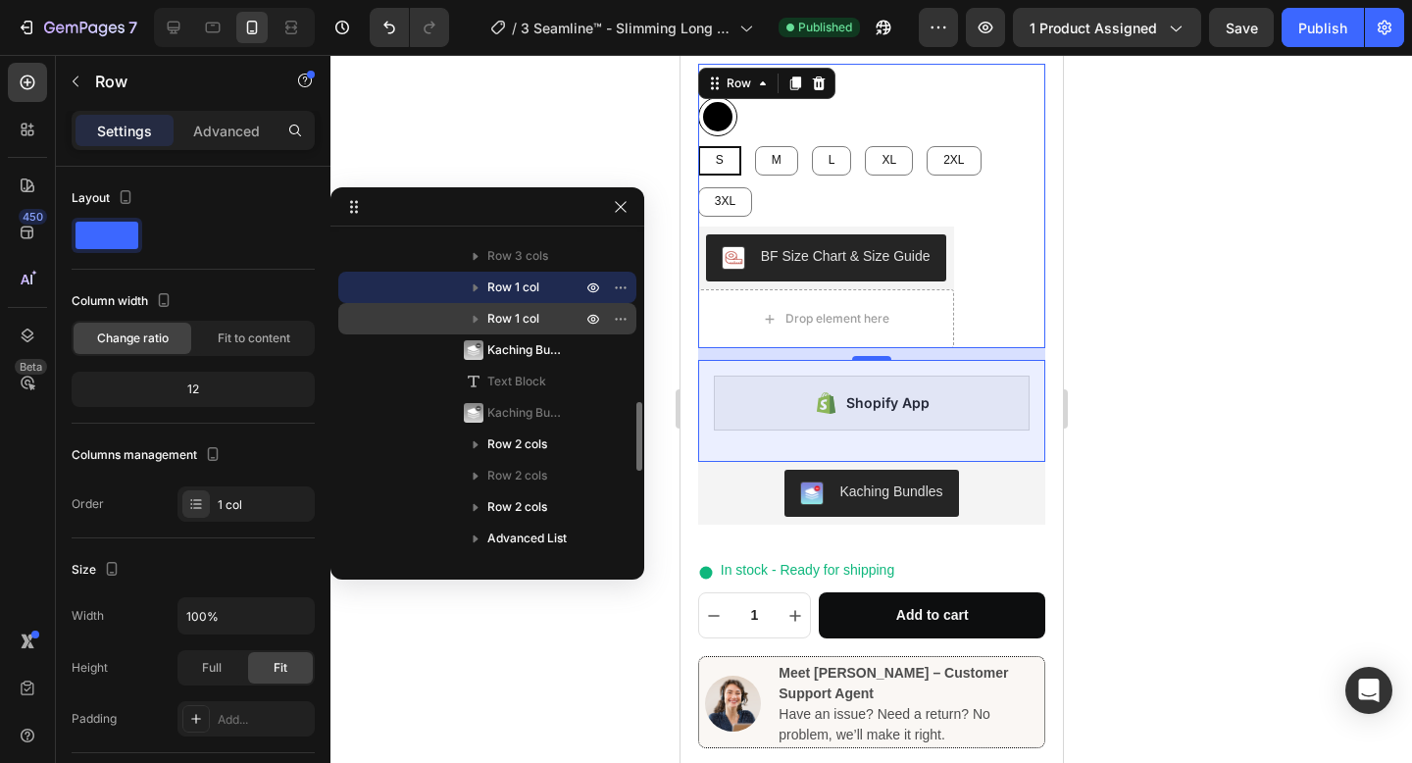
click at [556, 321] on p "Row 1 col" at bounding box center [536, 319] width 98 height 20
